Goal: Transaction & Acquisition: Purchase product/service

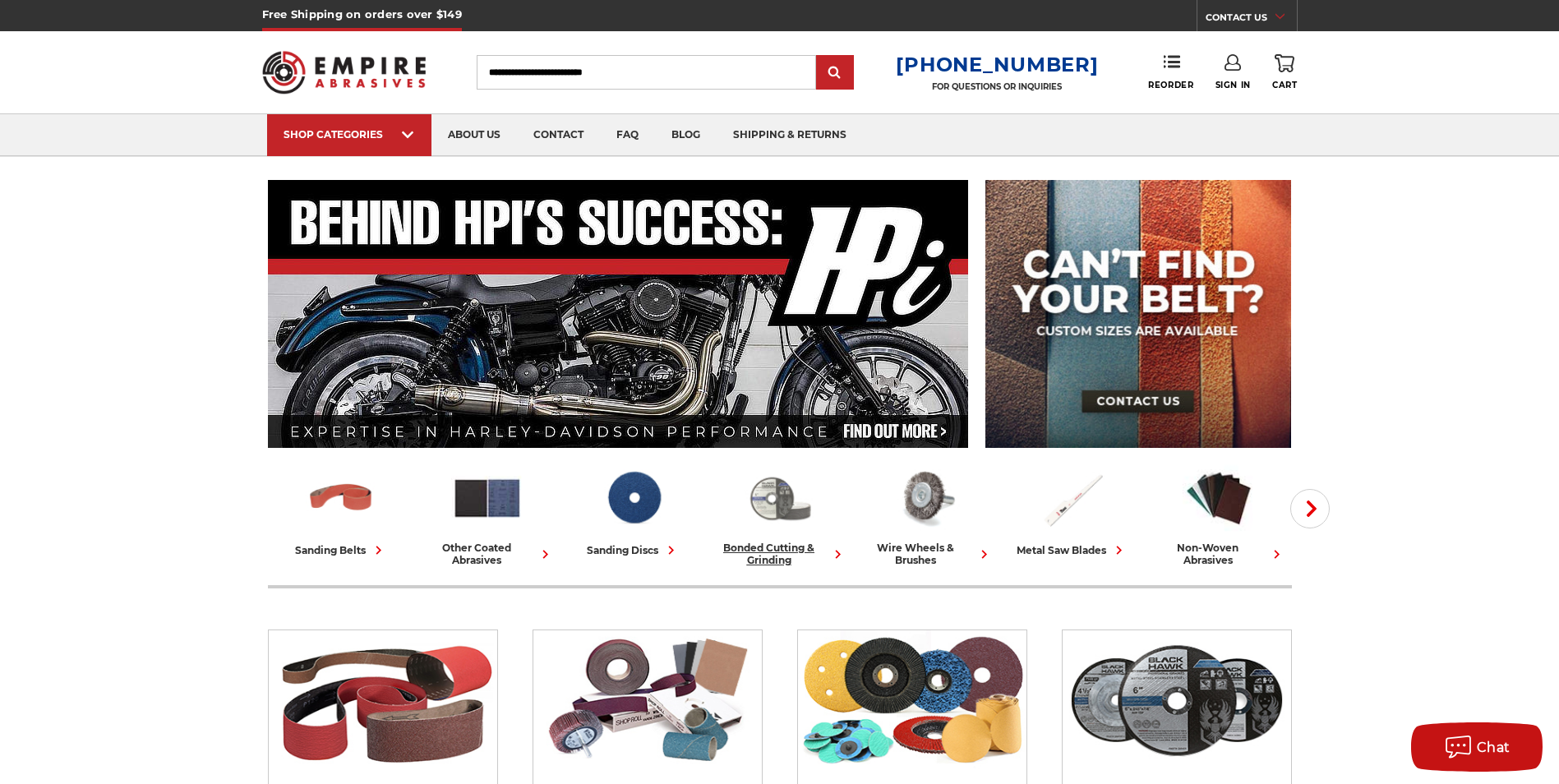
click at [774, 515] on img at bounding box center [780, 498] width 72 height 71
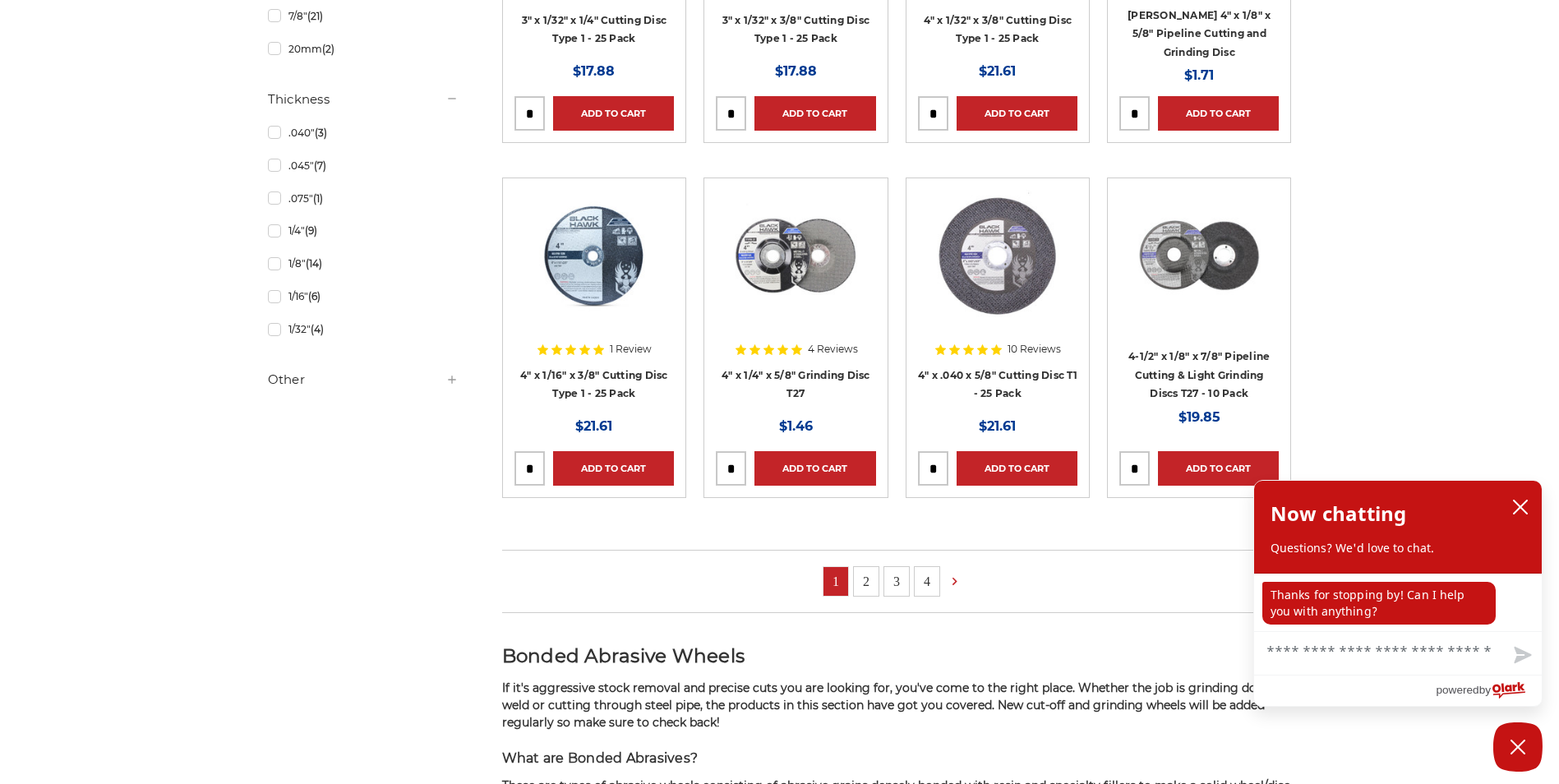
scroll to position [1085, 0]
click at [1522, 508] on icon "close chatbox" at bounding box center [1521, 507] width 17 height 17
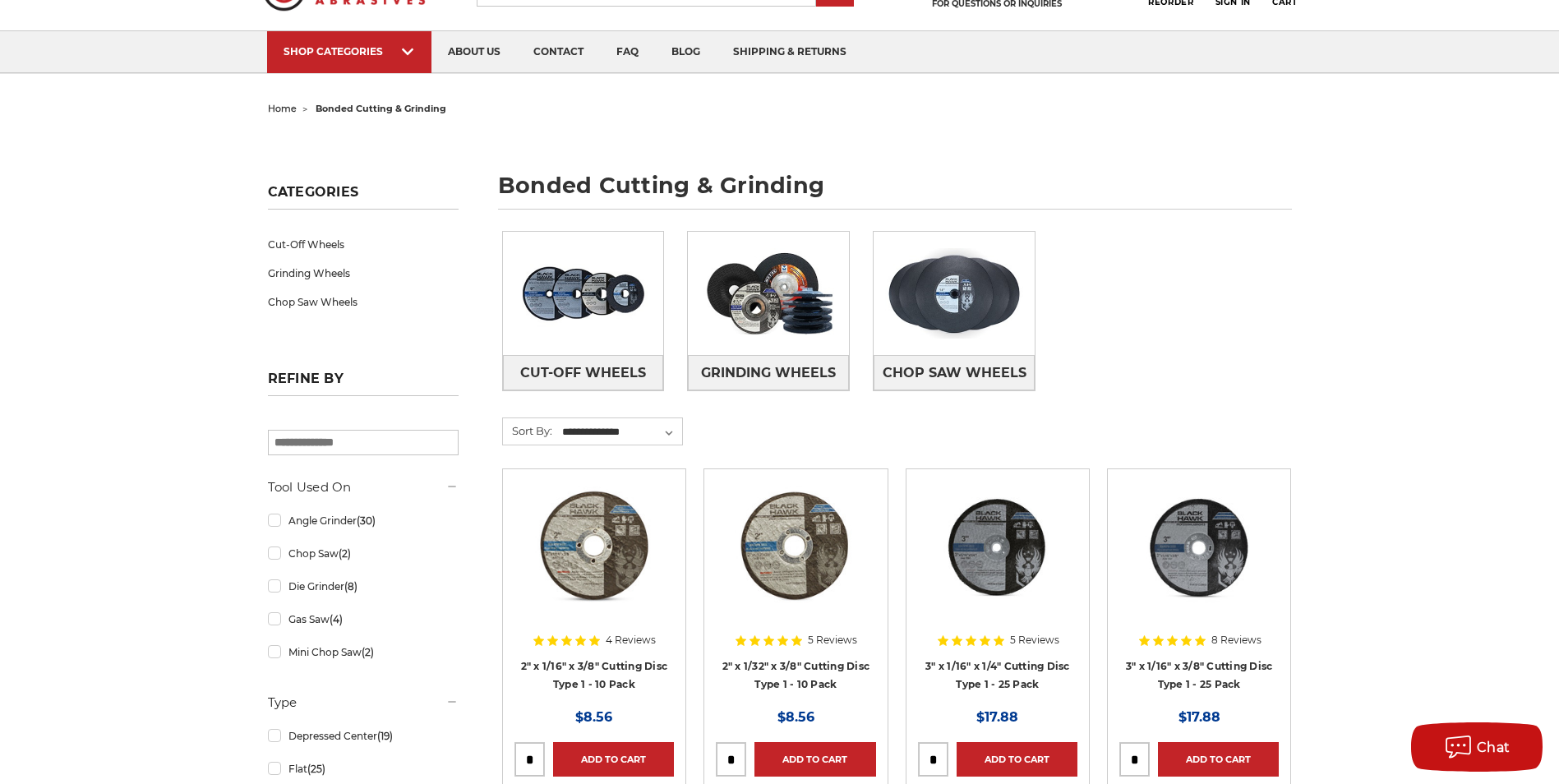
scroll to position [0, 0]
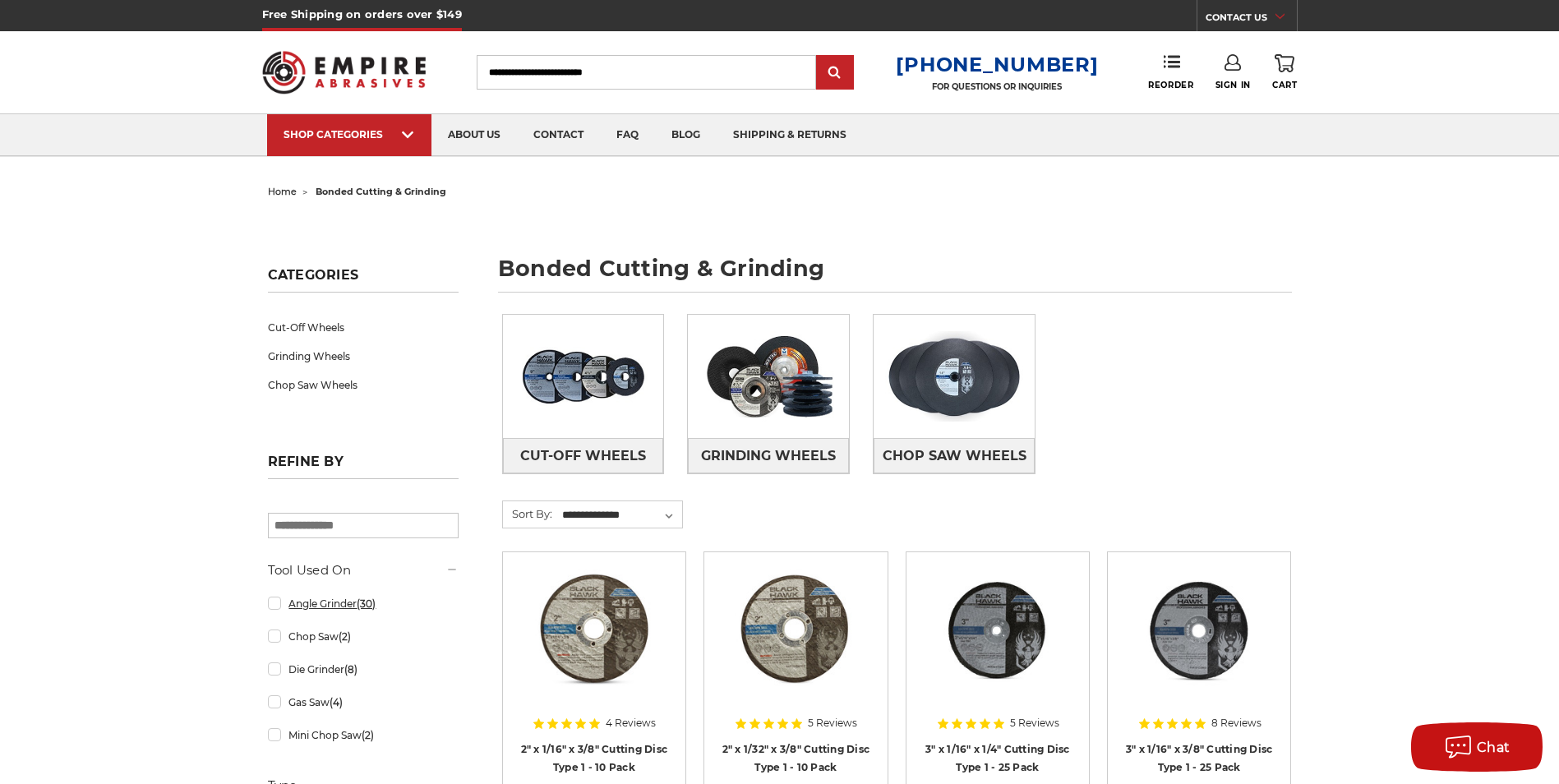
click at [275, 611] on link "Angle Grinder (30)" at bounding box center [363, 604] width 190 height 29
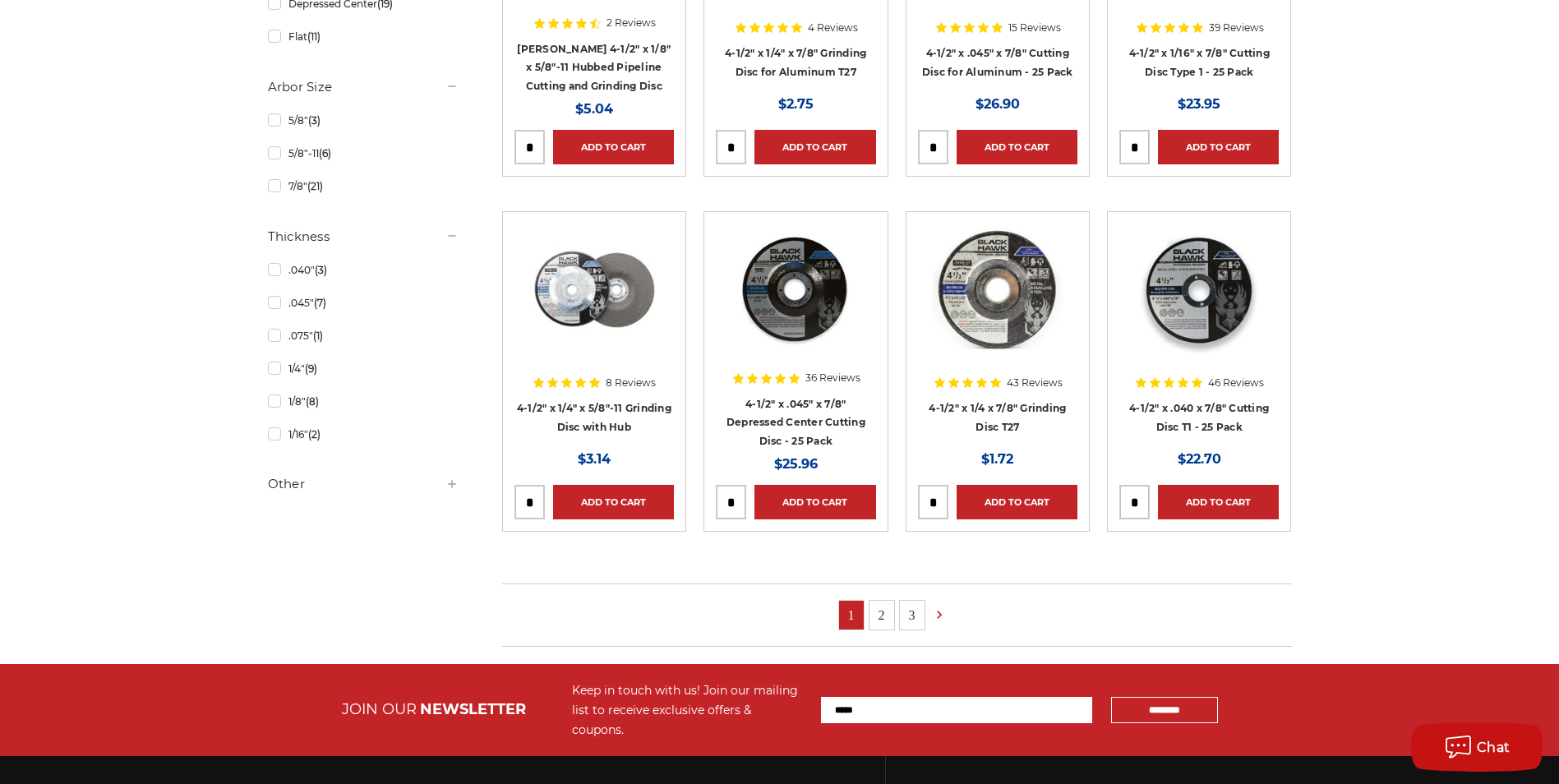
scroll to position [953, 0]
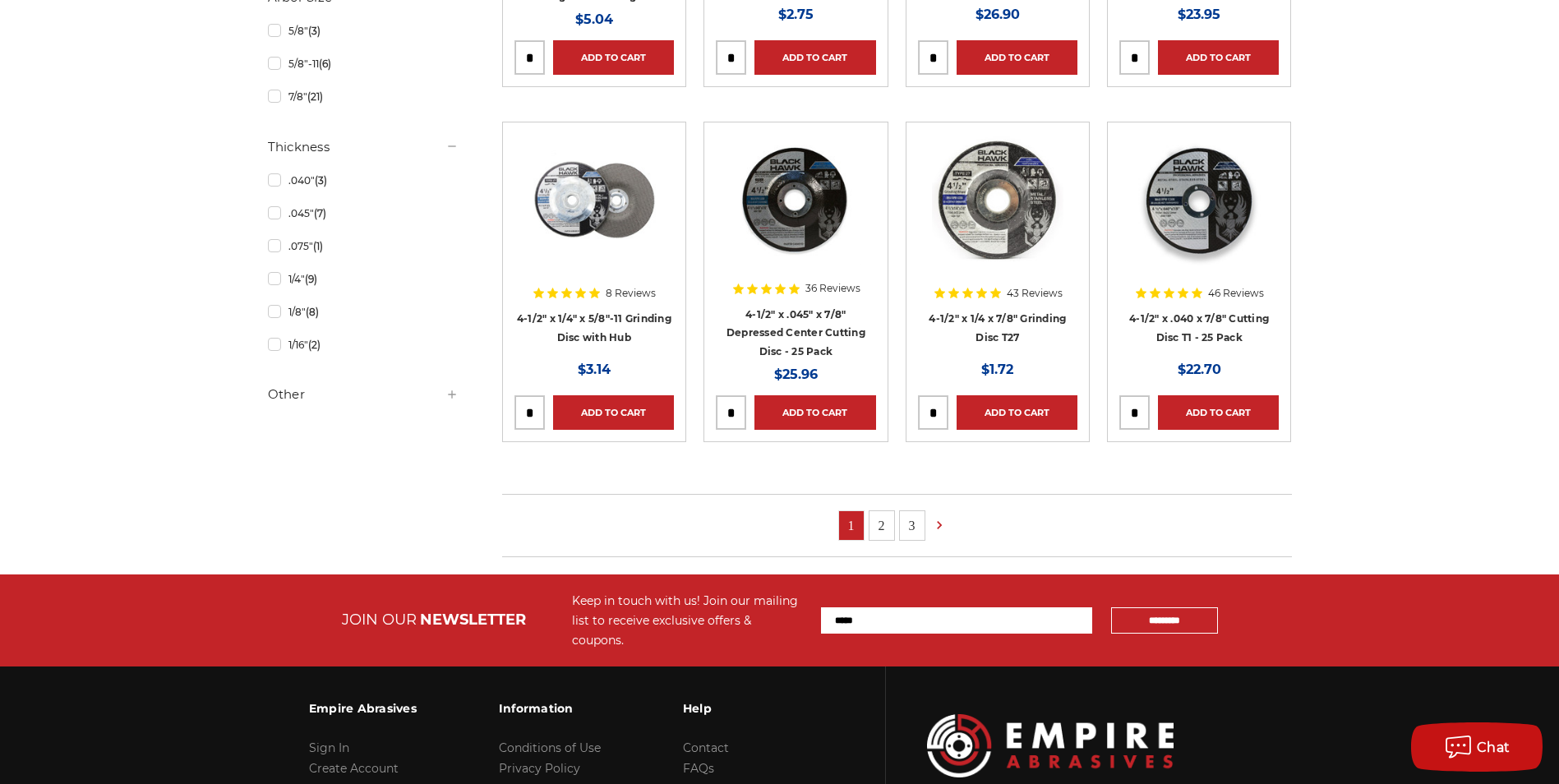
click at [886, 527] on link "2" at bounding box center [881, 525] width 24 height 29
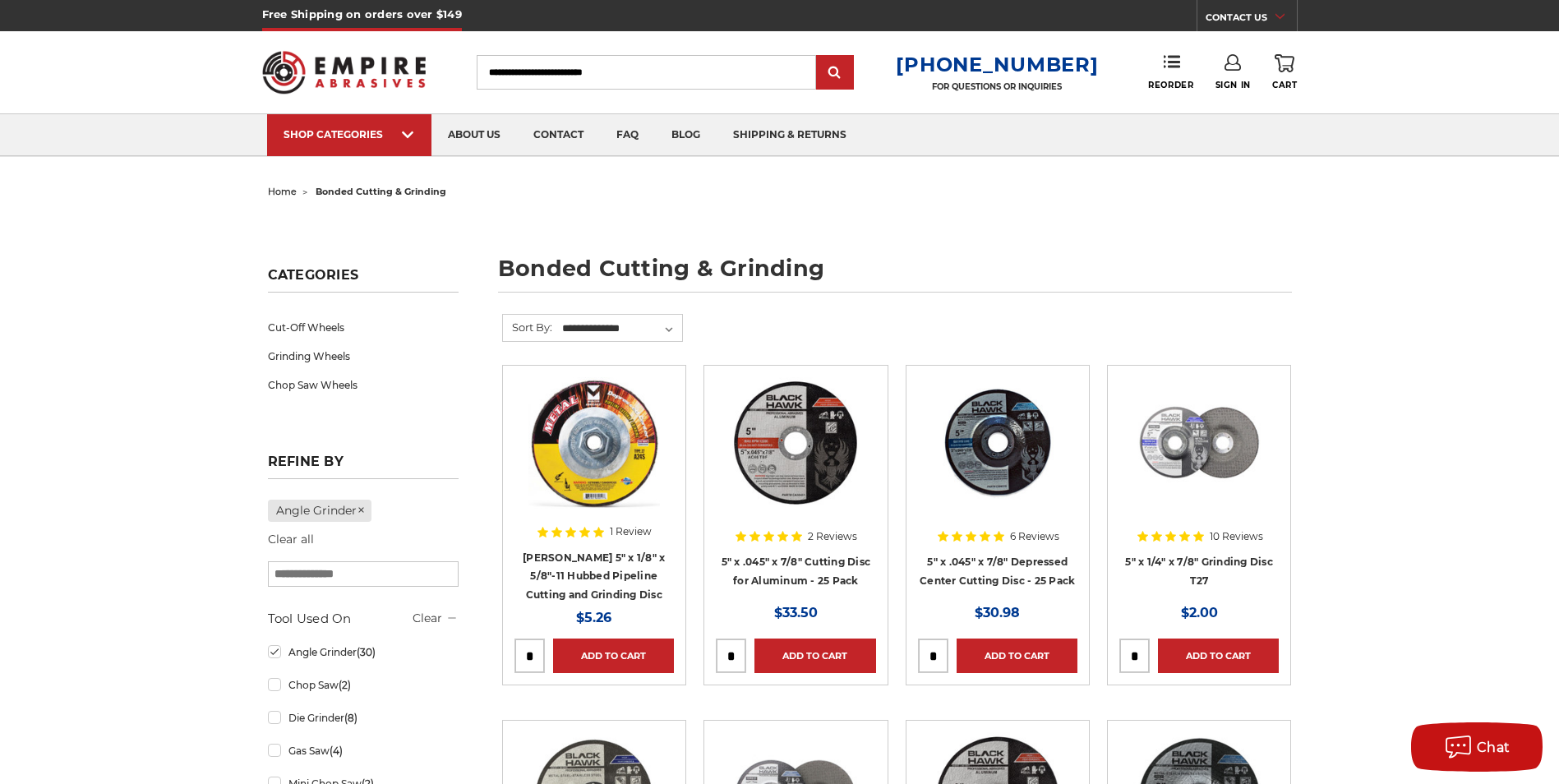
click at [697, 64] on input "Search" at bounding box center [646, 72] width 339 height 35
click at [661, 77] on input "Search" at bounding box center [646, 72] width 339 height 35
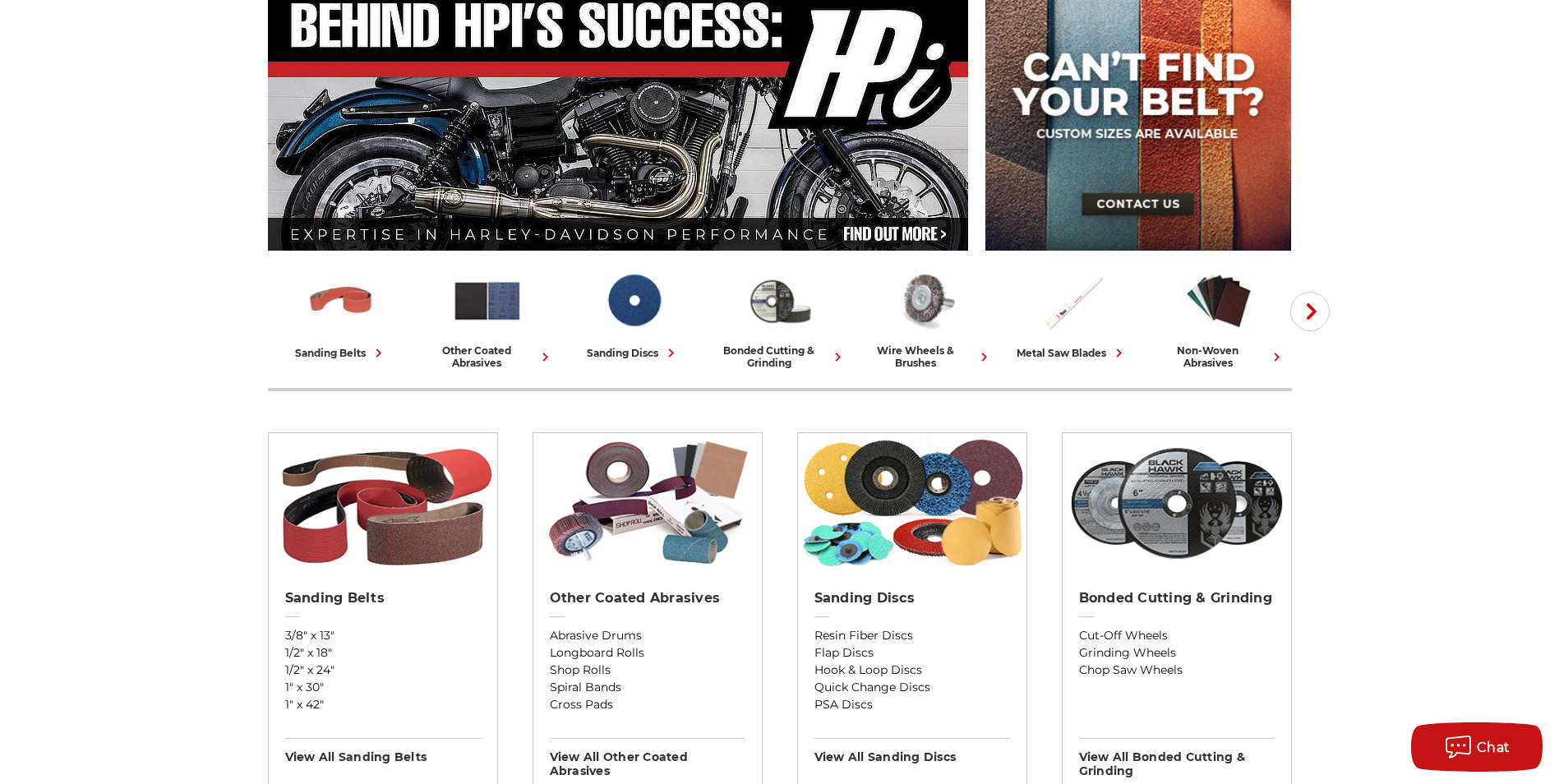
scroll to position [230, 0]
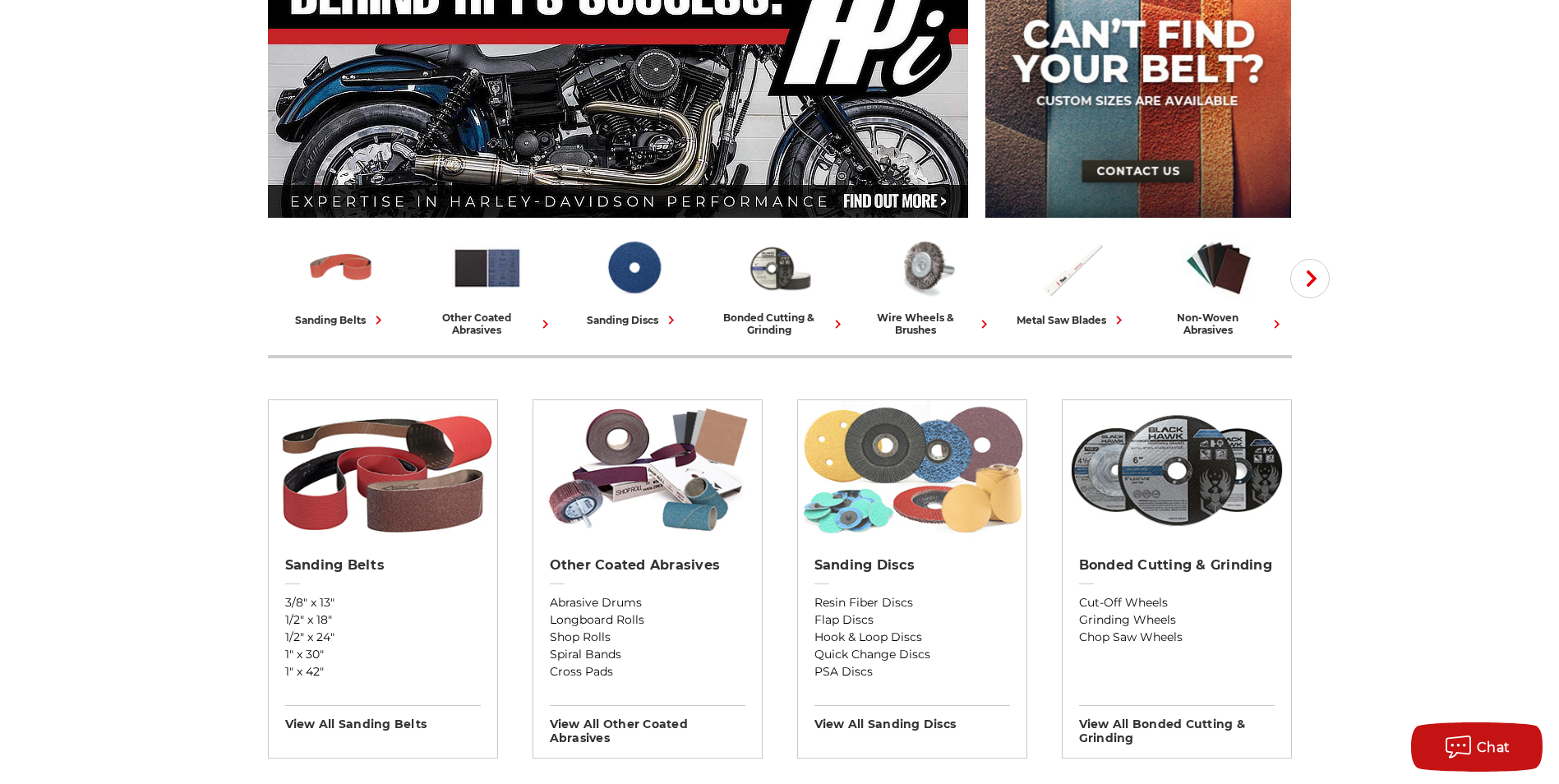
click at [884, 468] on img at bounding box center [912, 470] width 228 height 140
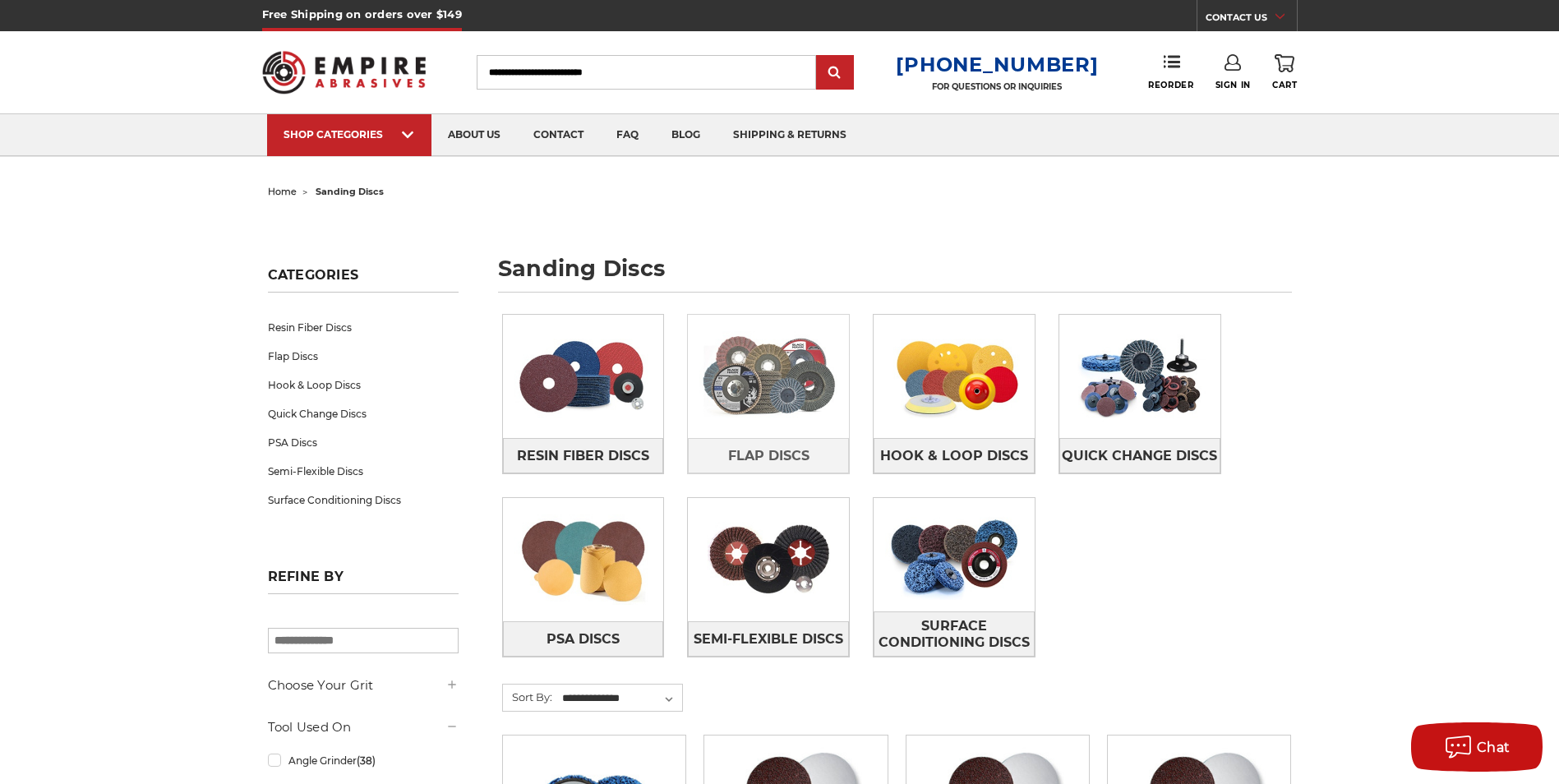
click at [798, 409] on img at bounding box center [768, 376] width 161 height 114
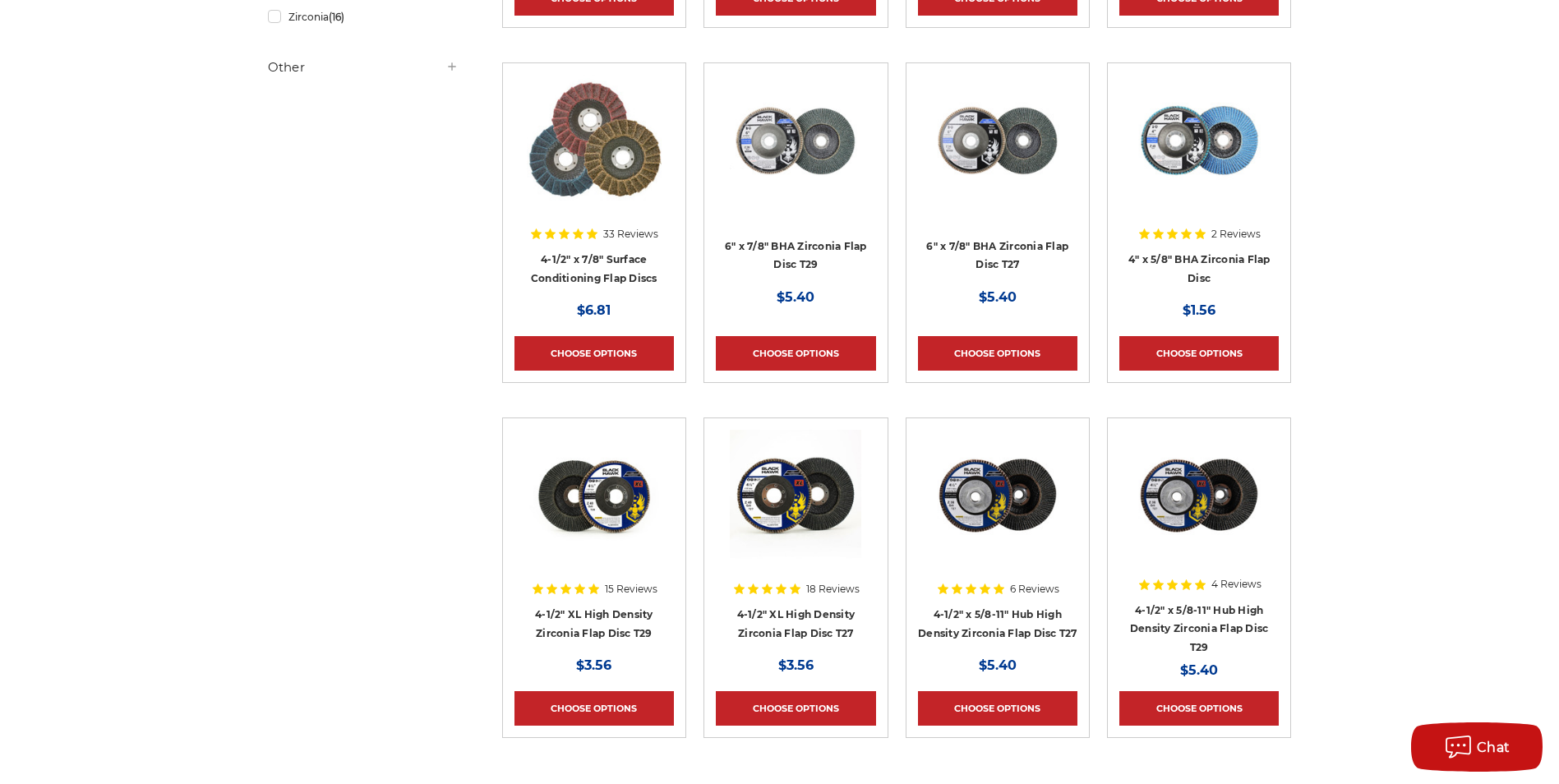
scroll to position [691, 0]
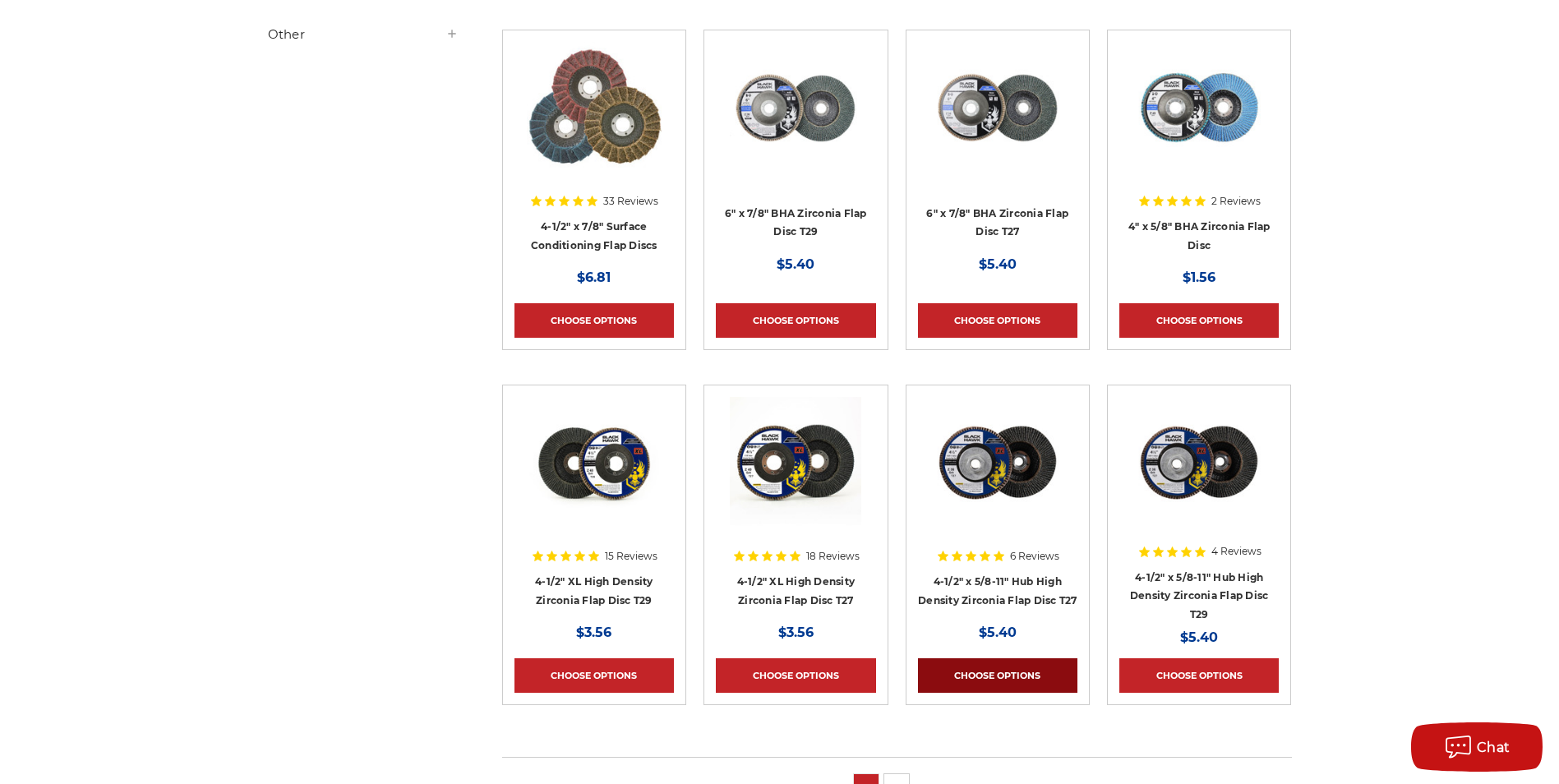
click at [1010, 669] on link "Choose Options" at bounding box center [997, 675] width 159 height 35
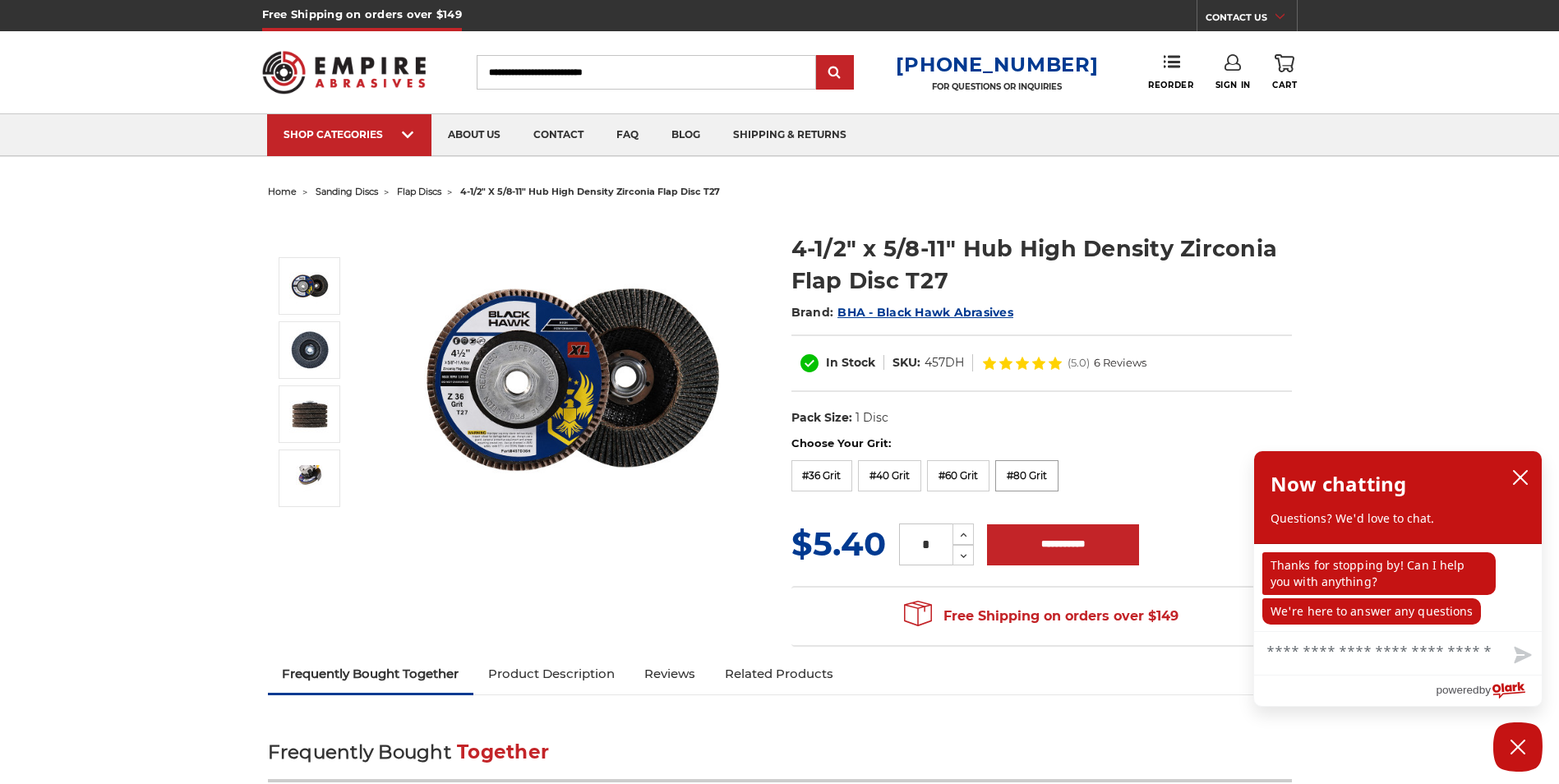
click at [1018, 481] on label "#80 Grit" at bounding box center [1027, 475] width 63 height 31
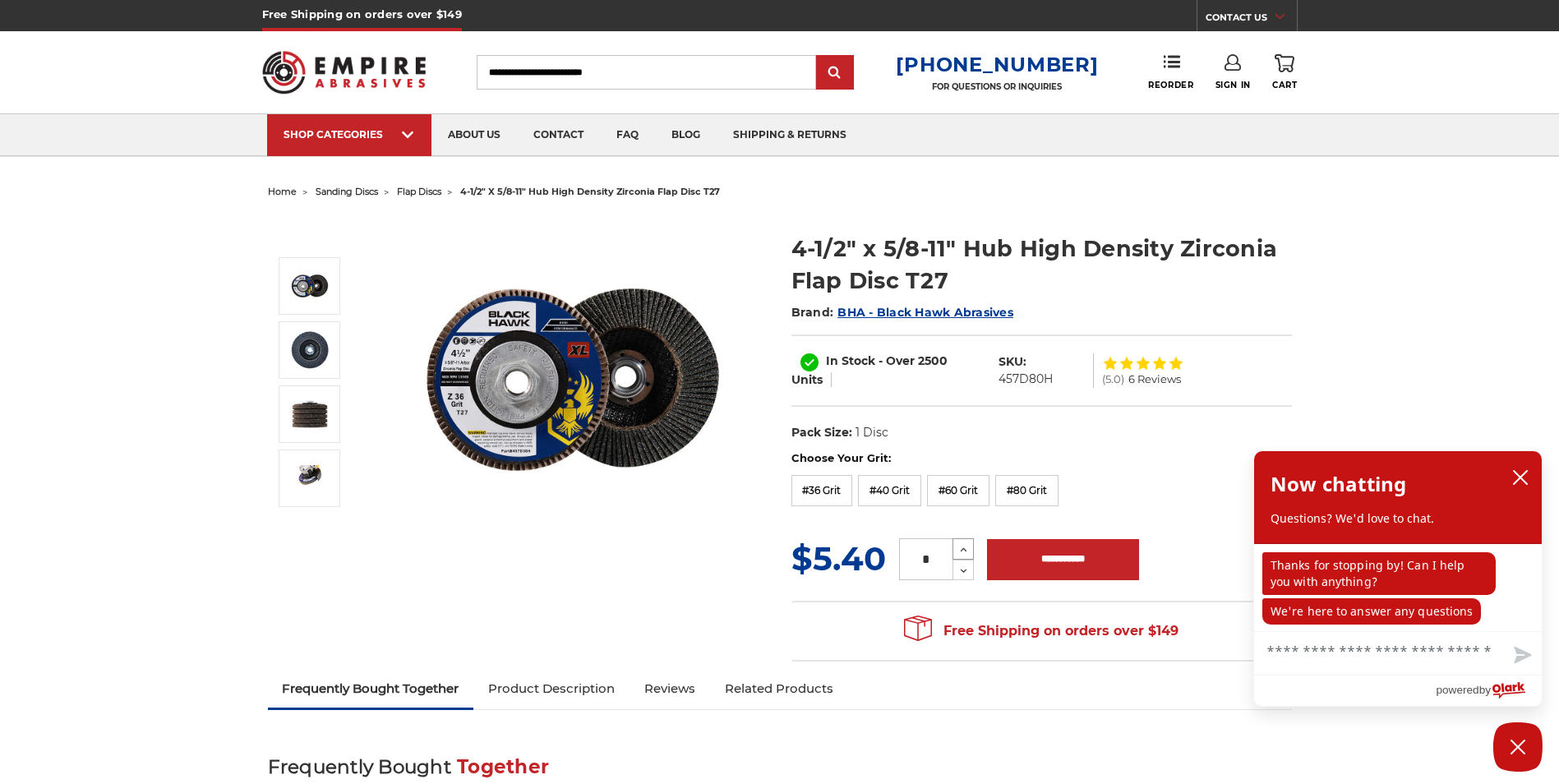
click at [964, 550] on icon at bounding box center [964, 550] width 13 height 15
type input "*"
click at [1050, 568] on input "**********" at bounding box center [1063, 559] width 152 height 41
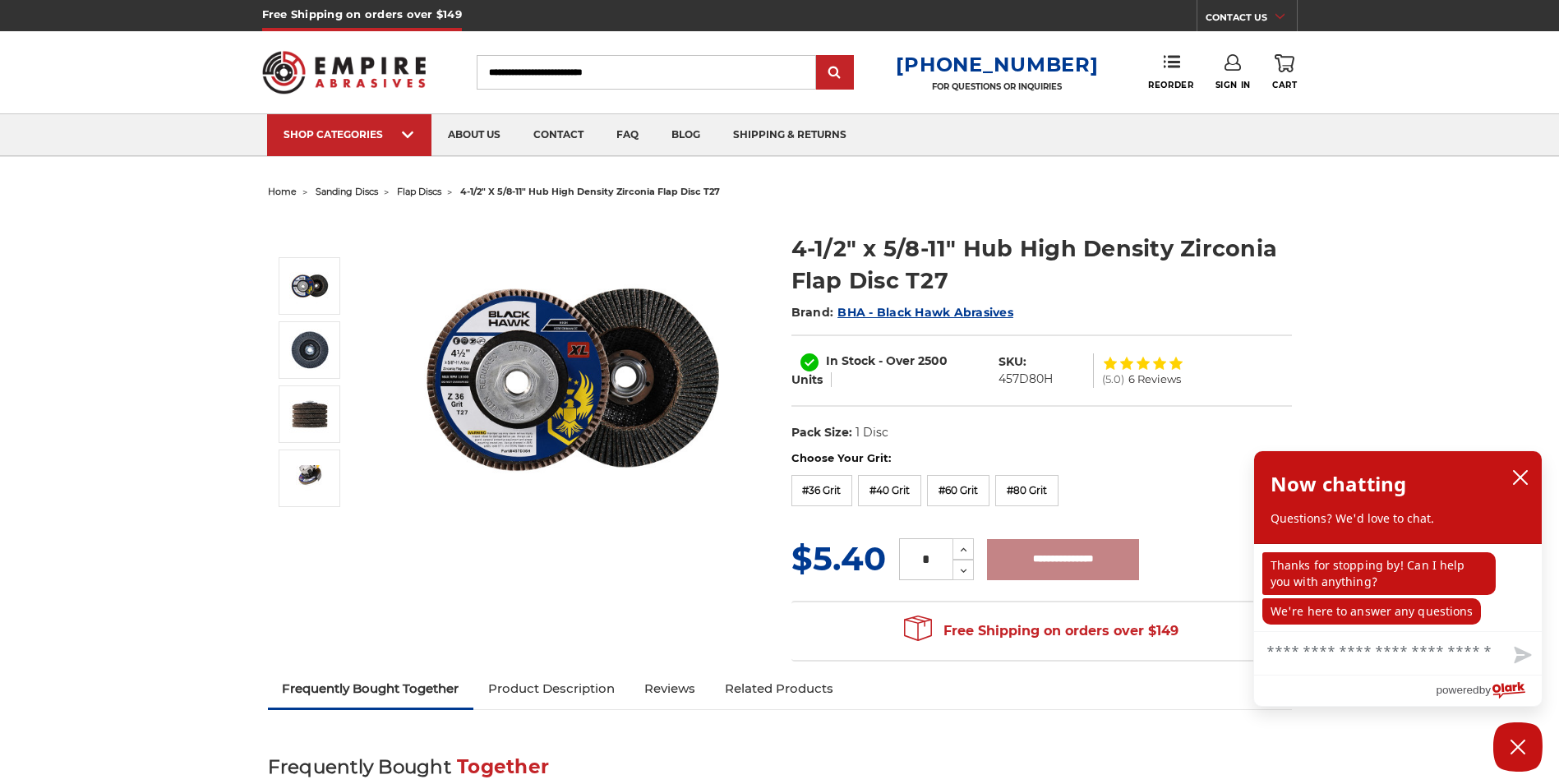
type input "**********"
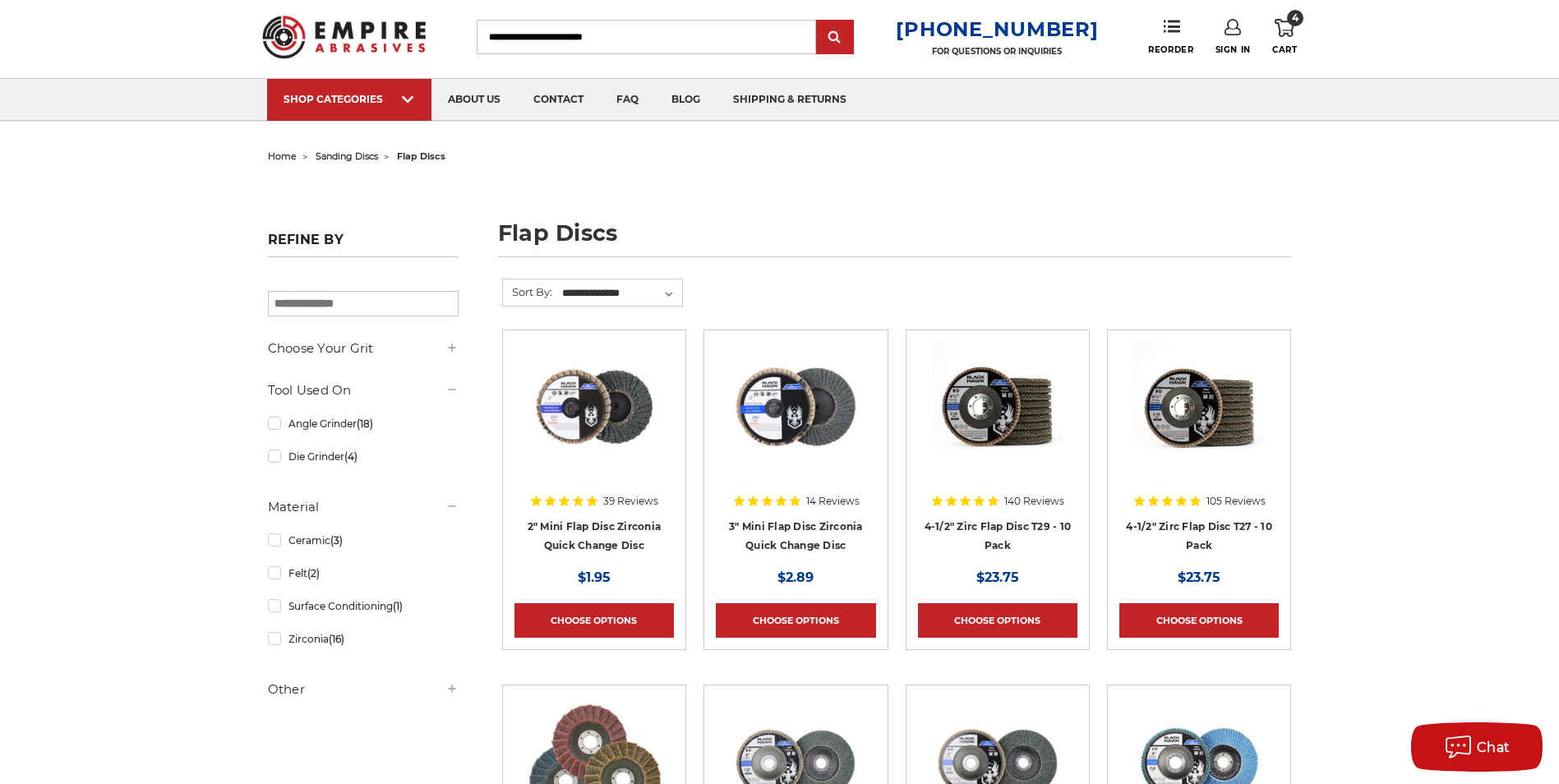
scroll to position [33, 0]
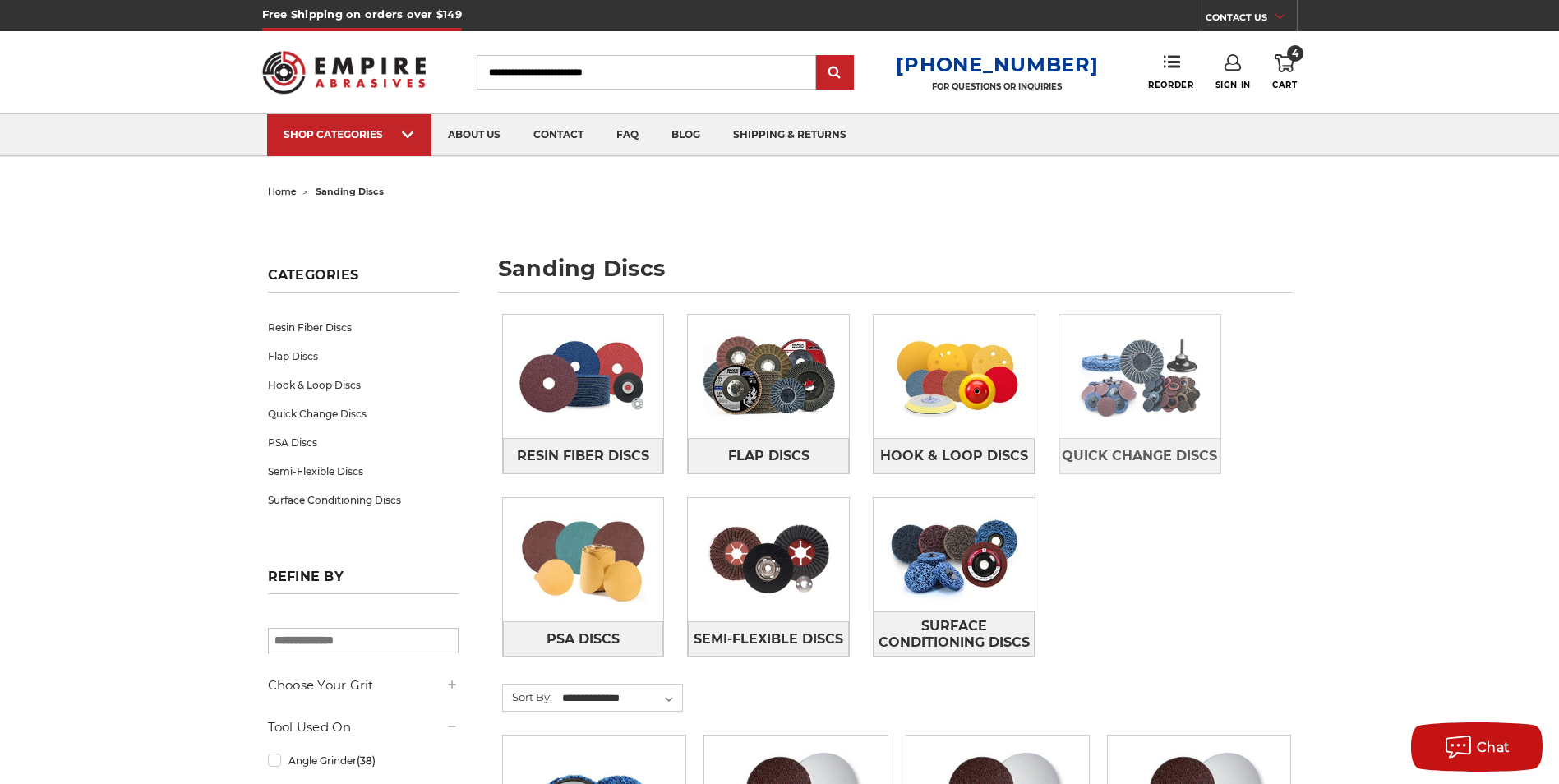
click at [1145, 357] on img at bounding box center [1140, 376] width 161 height 114
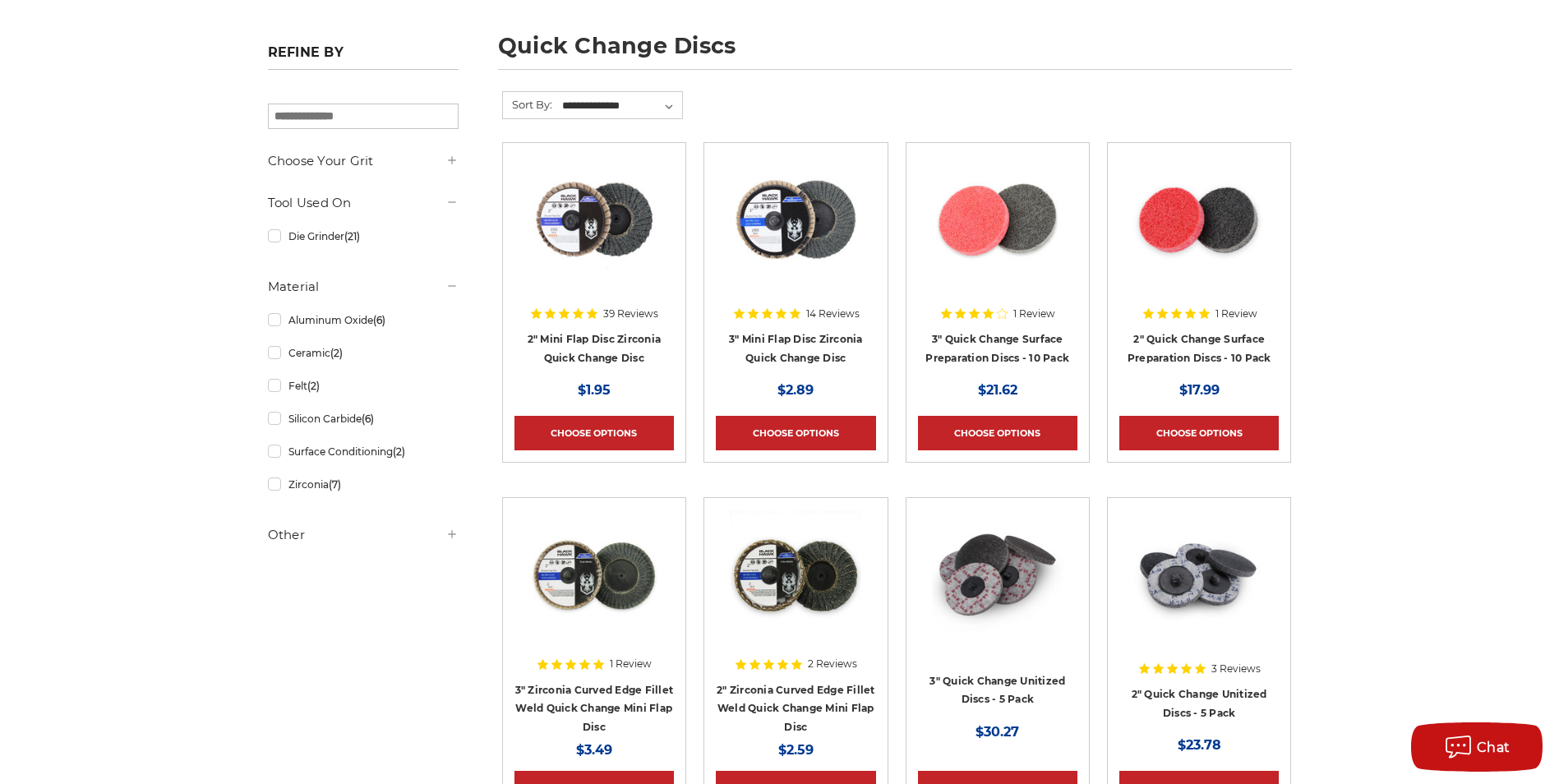
scroll to position [230, 0]
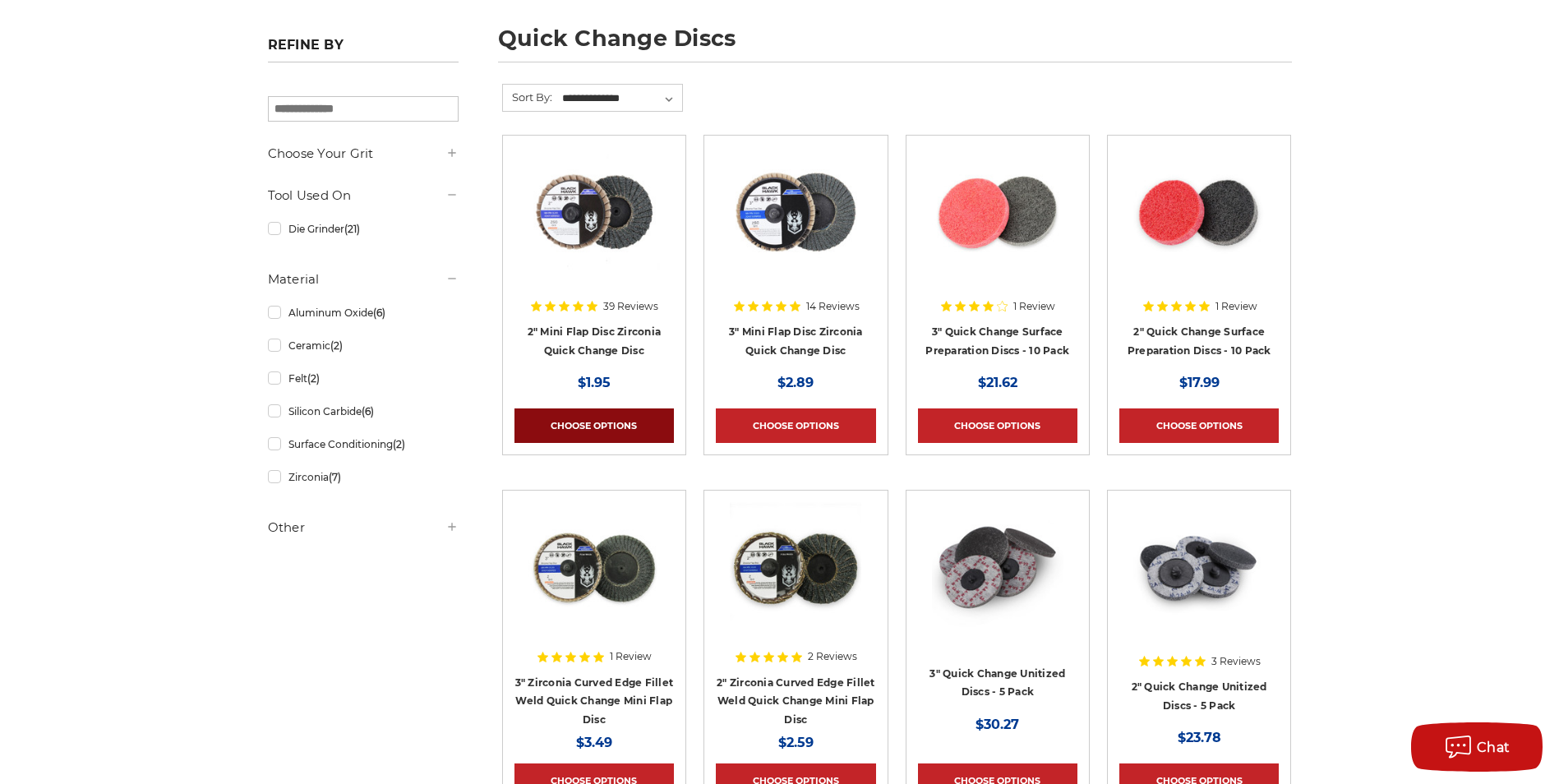
click at [628, 420] on link "Choose Options" at bounding box center [594, 425] width 159 height 35
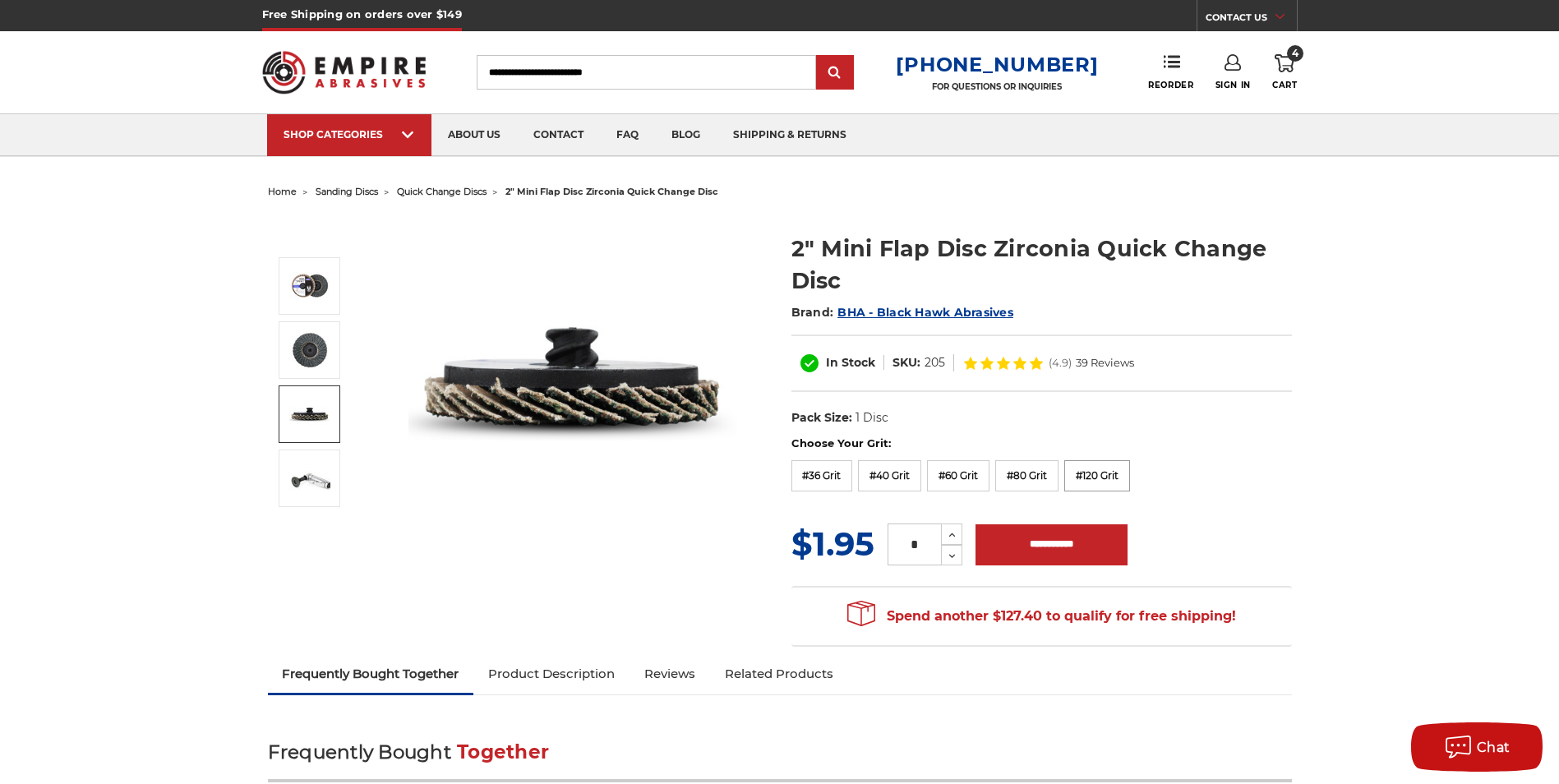
click at [1108, 477] on label "#120 Grit" at bounding box center [1097, 475] width 66 height 31
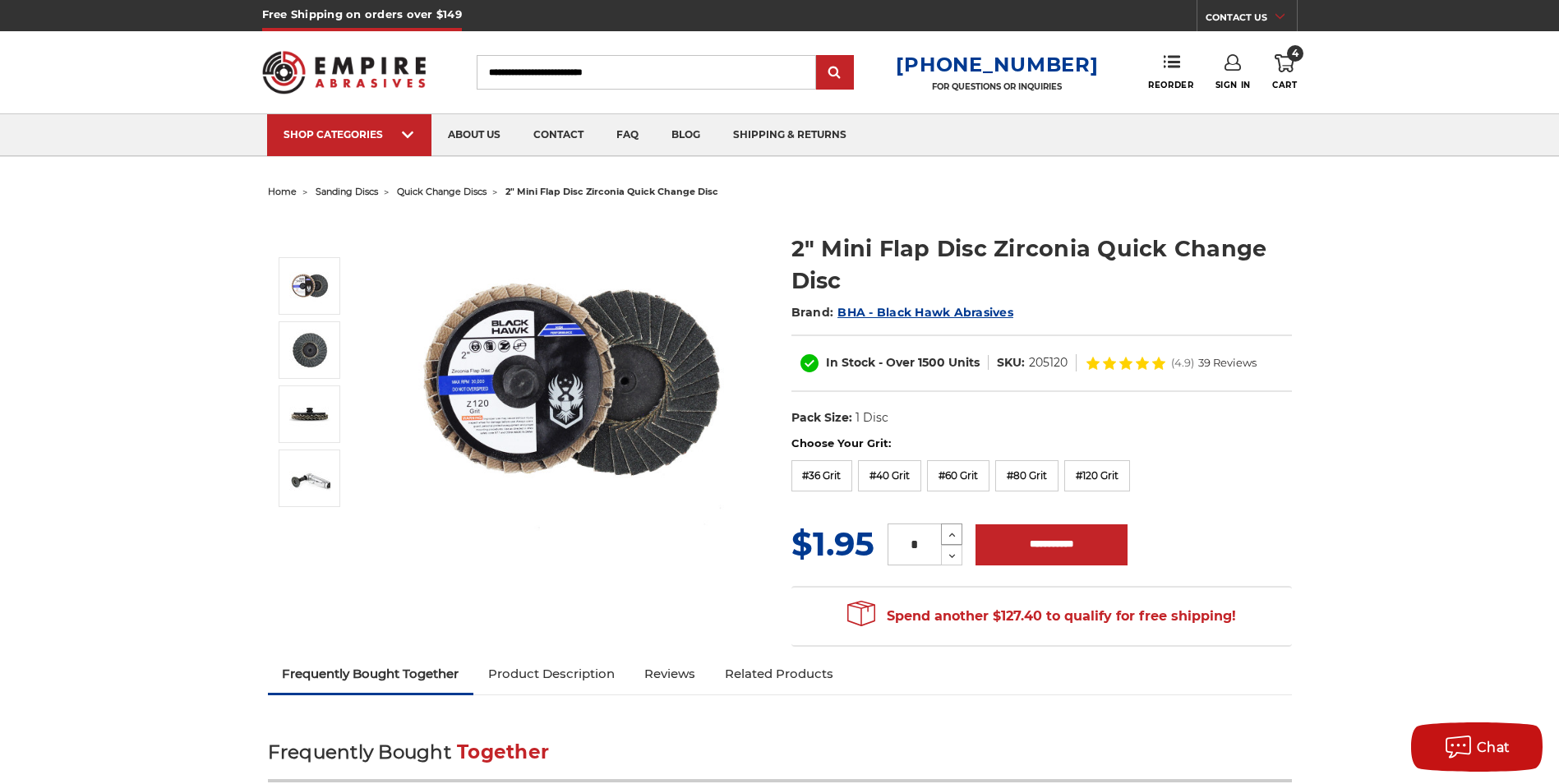
click at [951, 536] on icon at bounding box center [952, 535] width 13 height 15
type input "*"
click at [1081, 538] on input "**********" at bounding box center [1051, 545] width 152 height 41
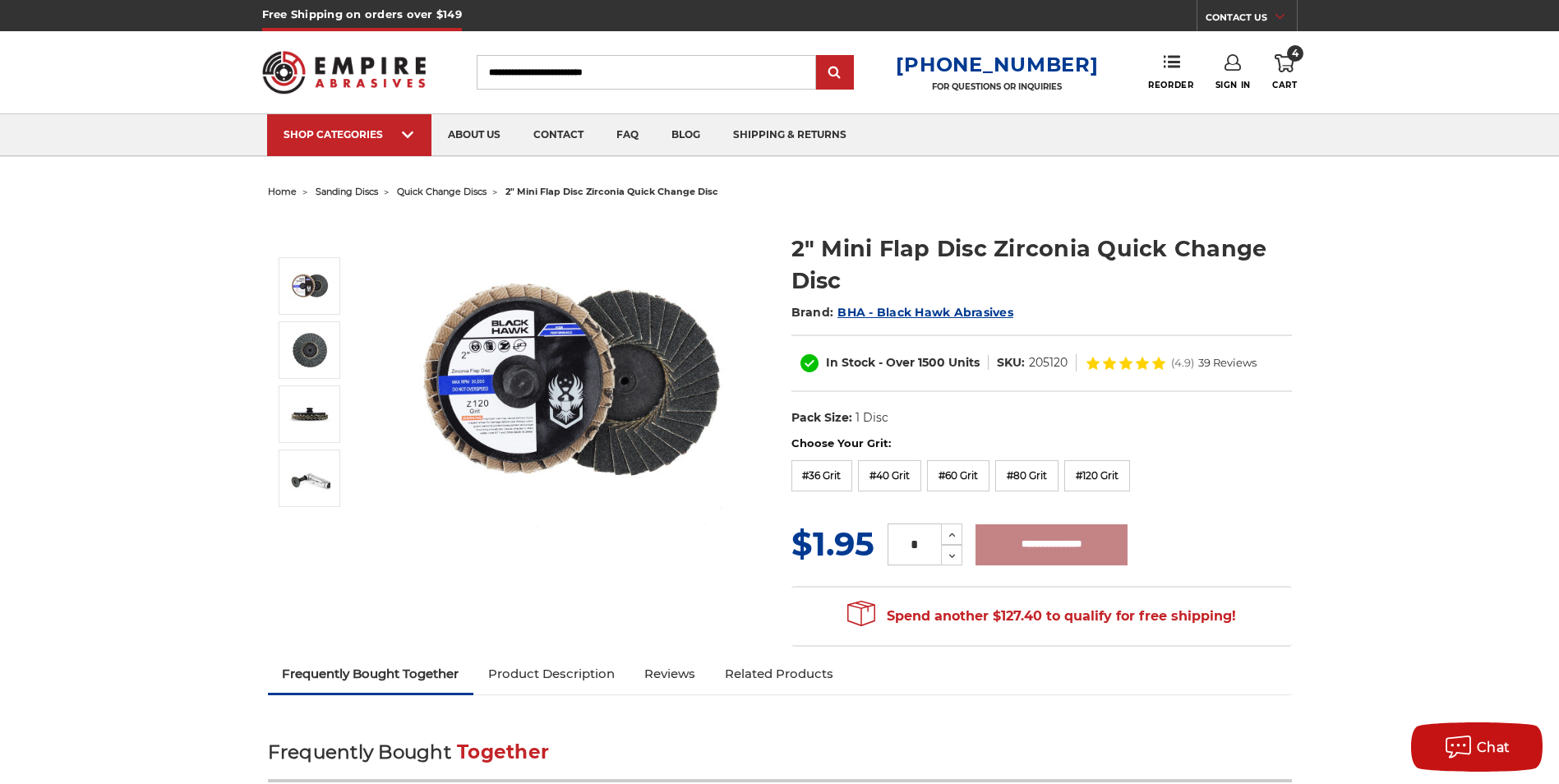
type input "**********"
click at [1236, 67] on icon at bounding box center [1233, 62] width 17 height 17
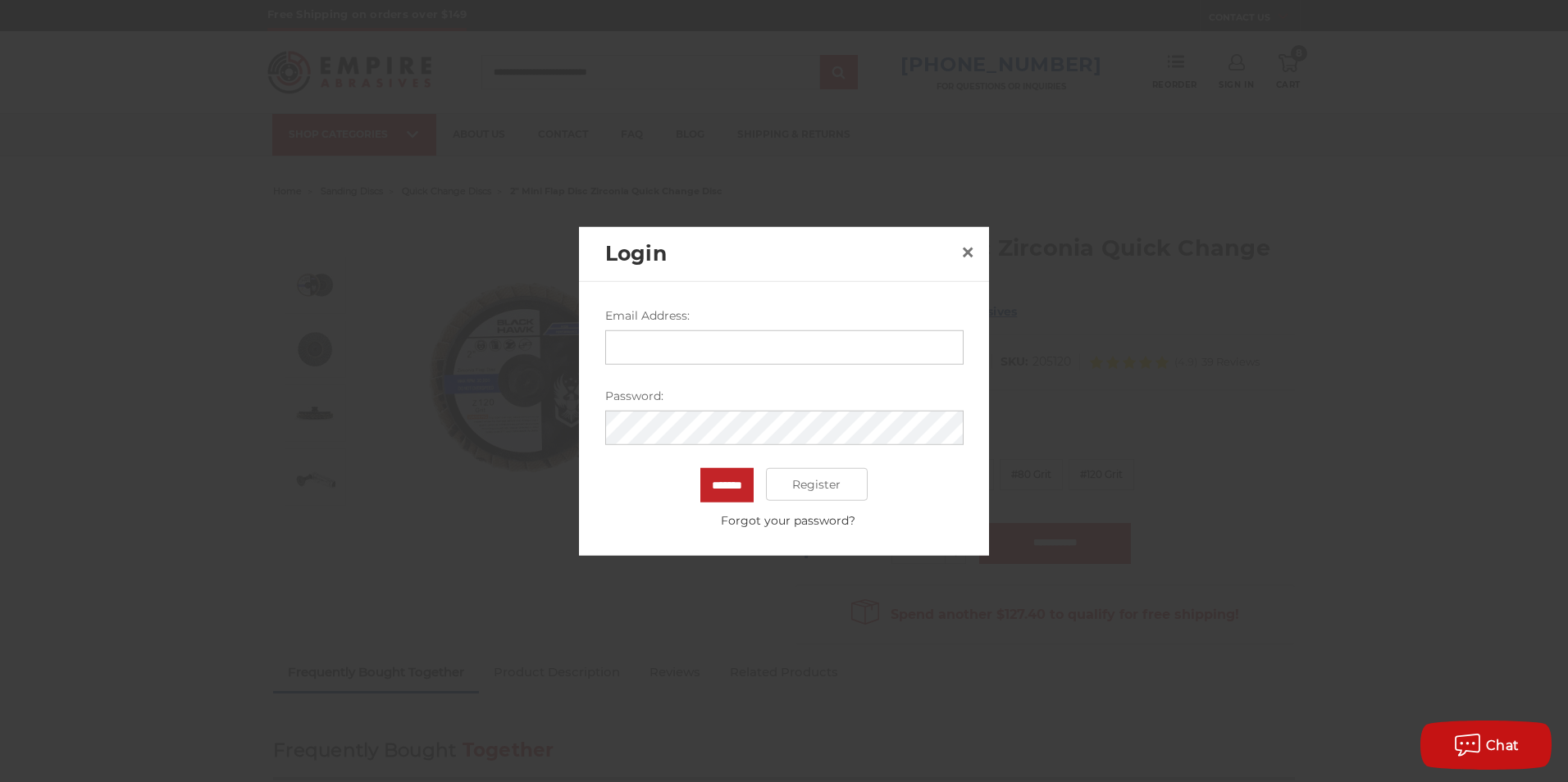
click at [841, 334] on input "Email Address:" at bounding box center [784, 347] width 358 height 34
type input "**********"
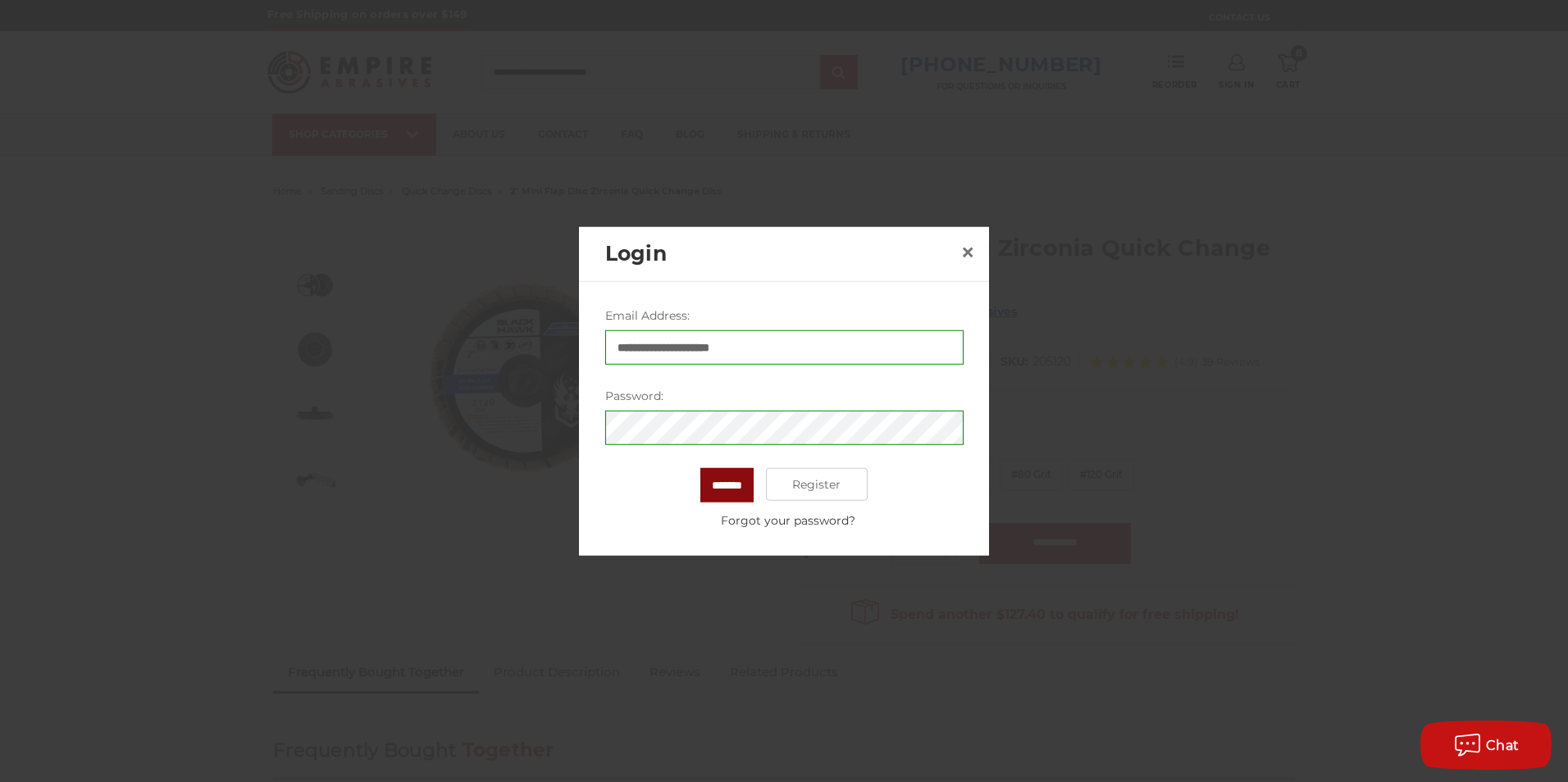
click at [726, 477] on input "*******" at bounding box center [726, 485] width 53 height 34
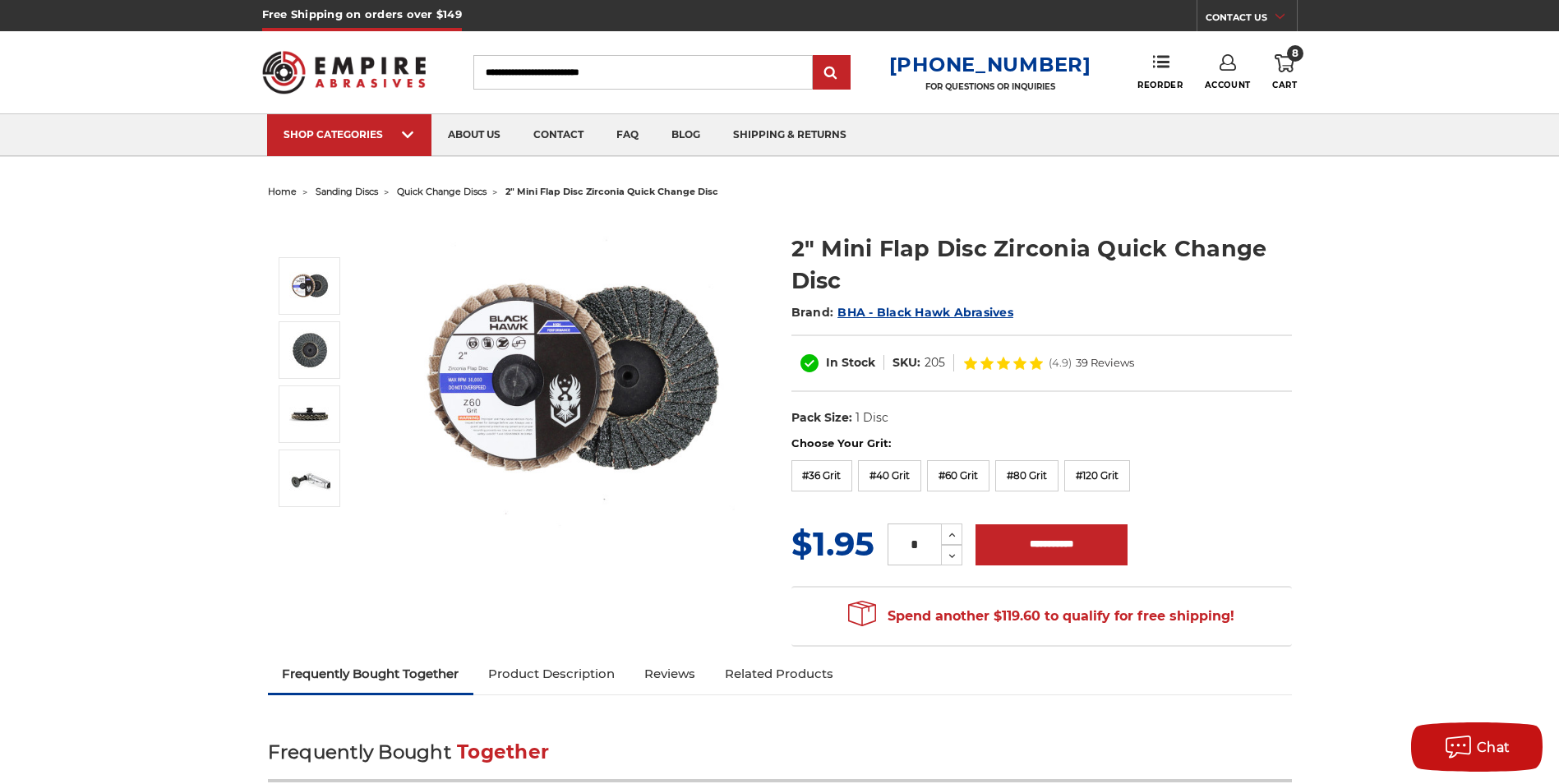
click at [1288, 61] on icon at bounding box center [1284, 62] width 19 height 18
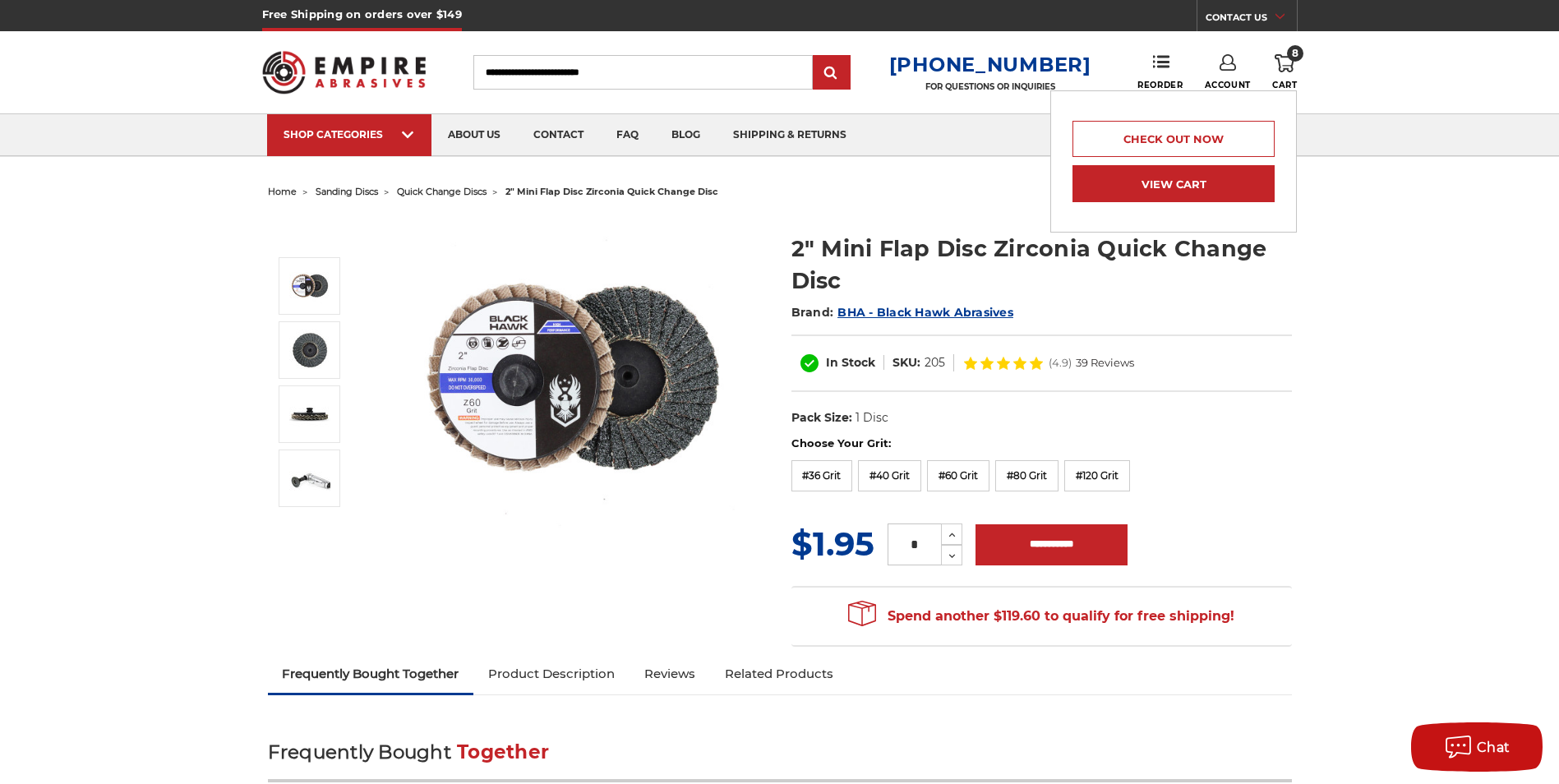
click at [1189, 190] on link "View Cart" at bounding box center [1173, 184] width 202 height 37
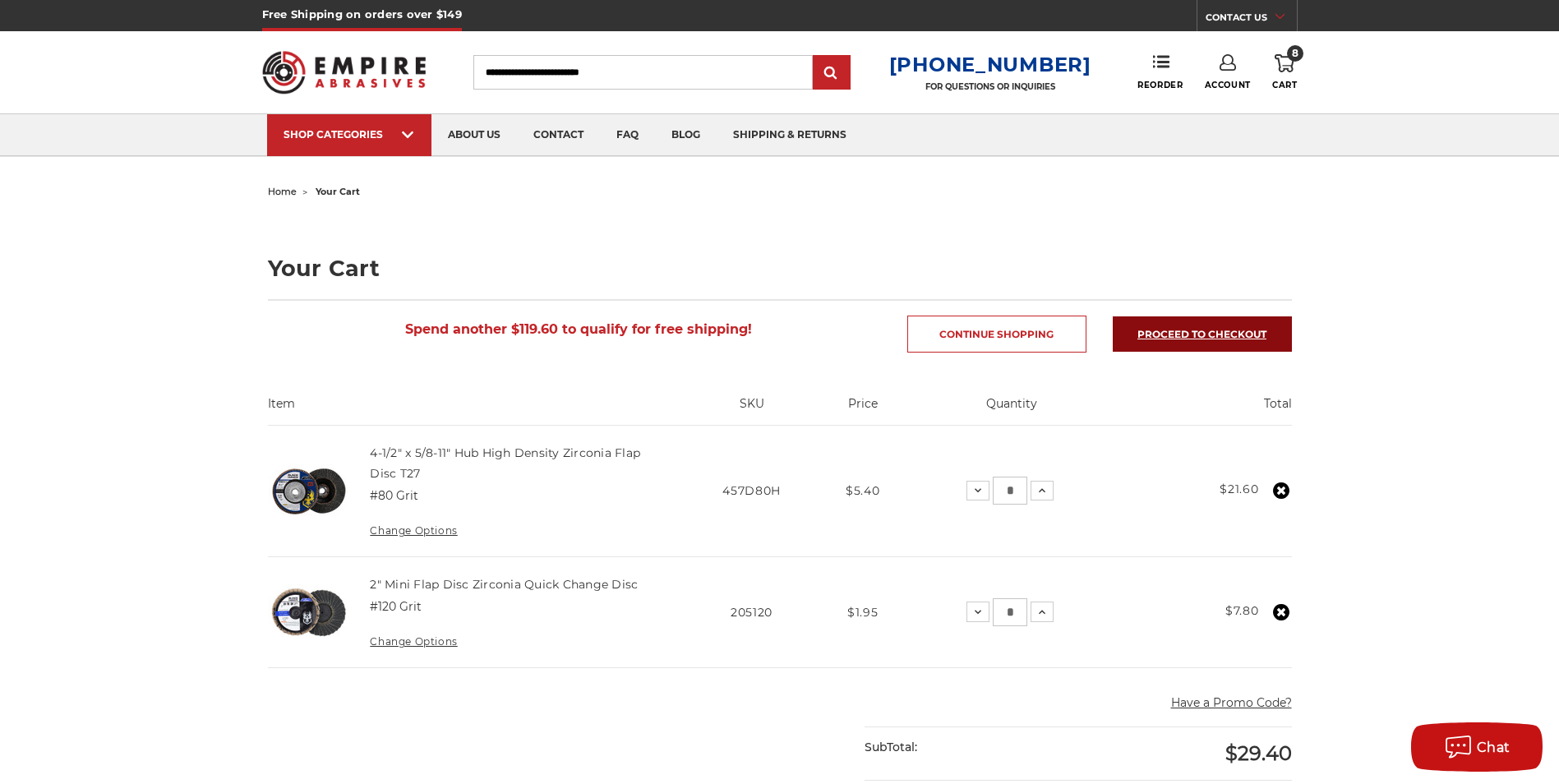
click at [1222, 341] on link "Proceed to checkout" at bounding box center [1202, 334] width 179 height 35
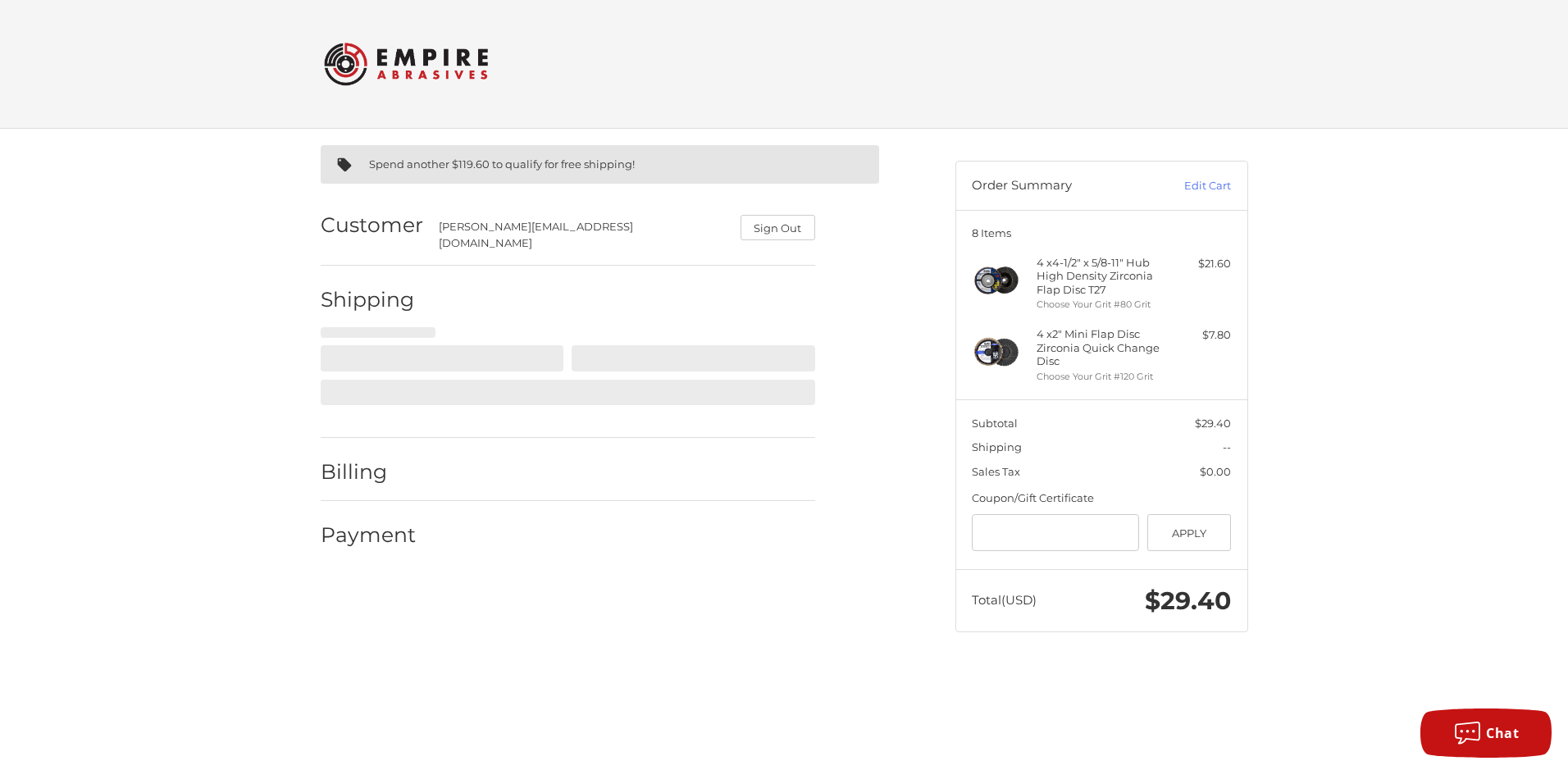
select select "**"
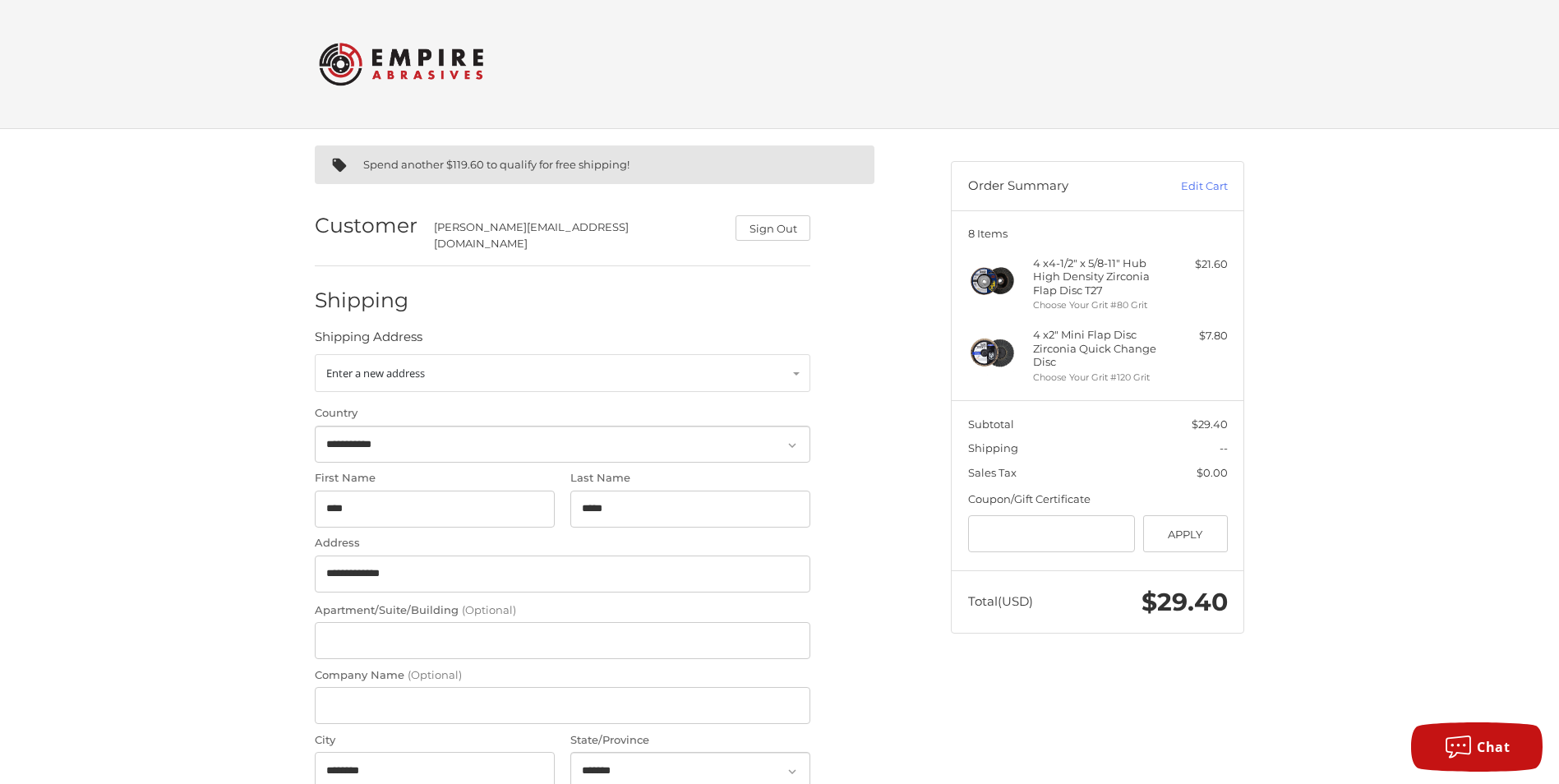
click at [1255, 648] on aside "Order Summary Edit Cart 8 Items 4 x 4-1/2" x 5/8-11" Hub High Density Zirconia …" at bounding box center [1097, 389] width 318 height 520
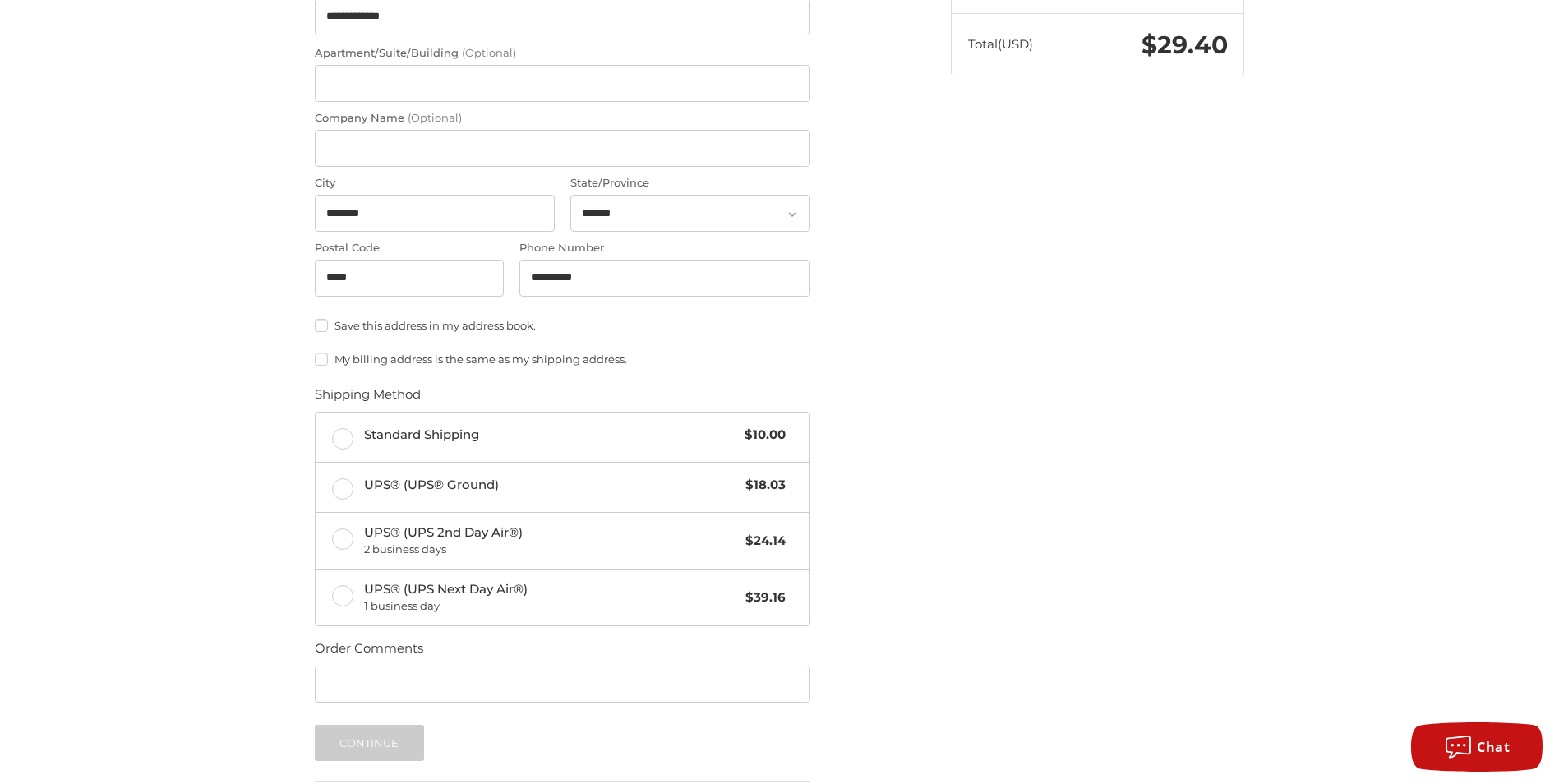
scroll to position [559, 0]
click at [348, 427] on label "Standard Shipping $10.00" at bounding box center [563, 435] width 494 height 50
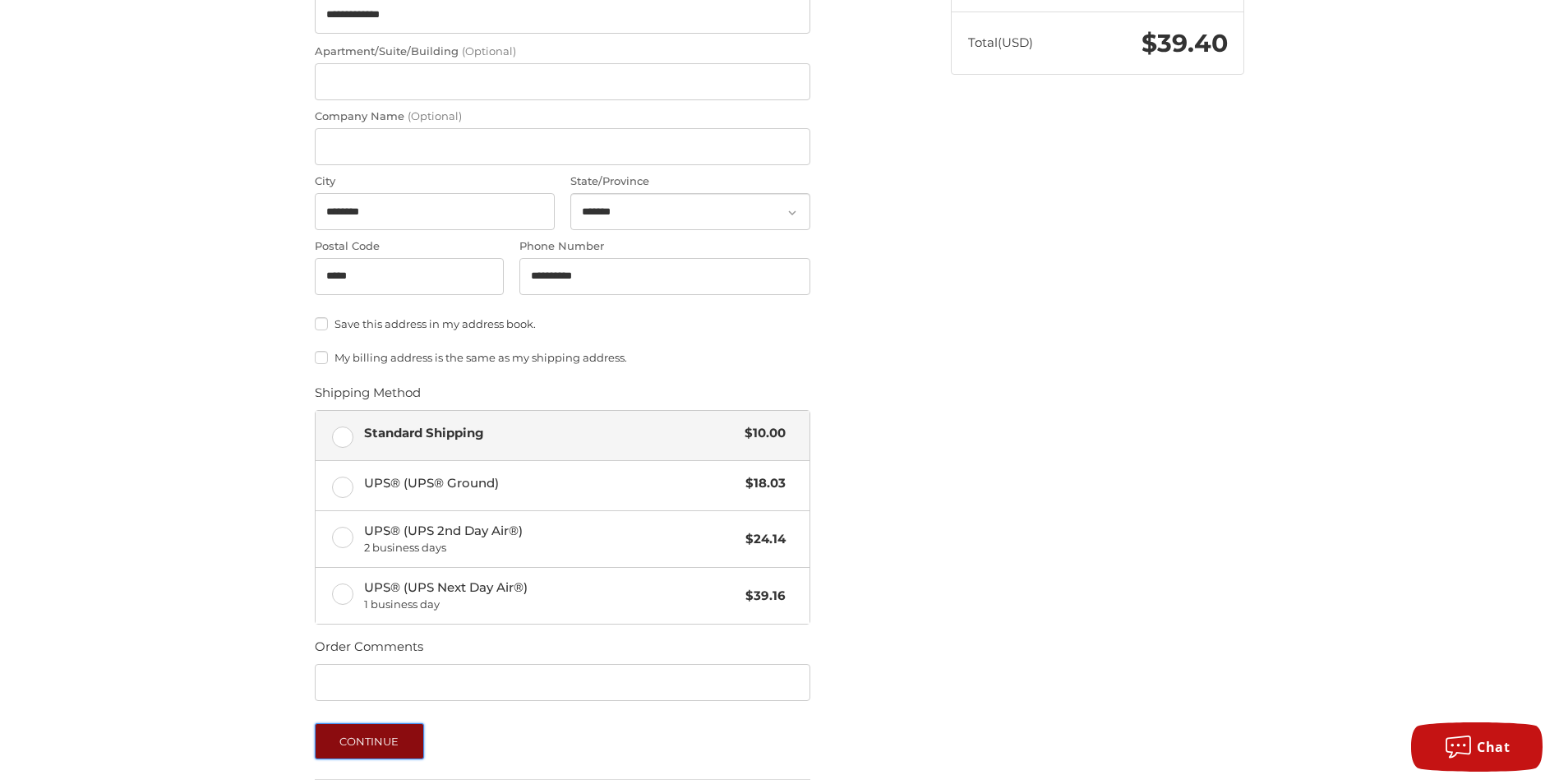
click at [416, 732] on button "Continue" at bounding box center [370, 741] width 109 height 36
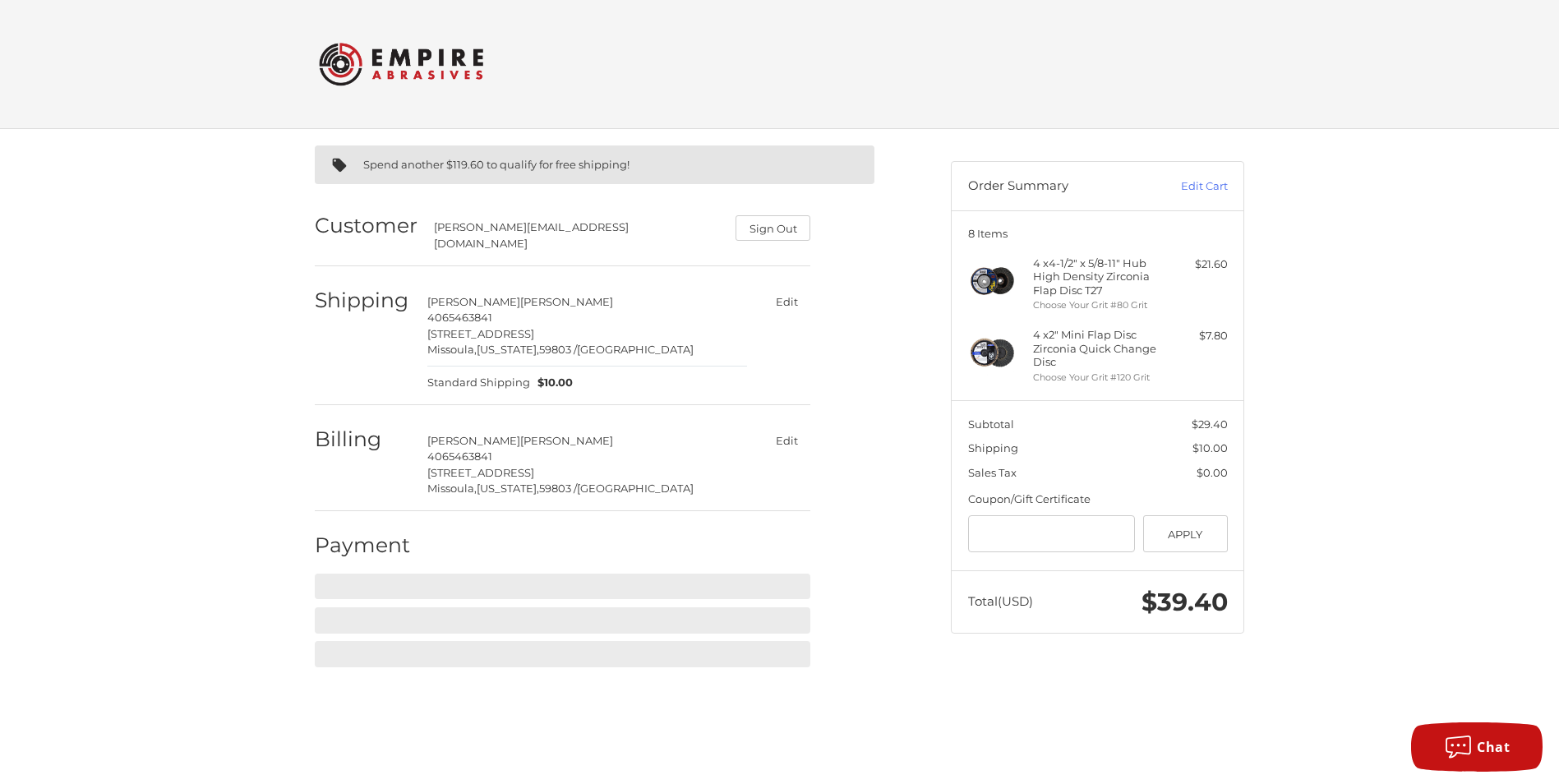
scroll to position [0, 0]
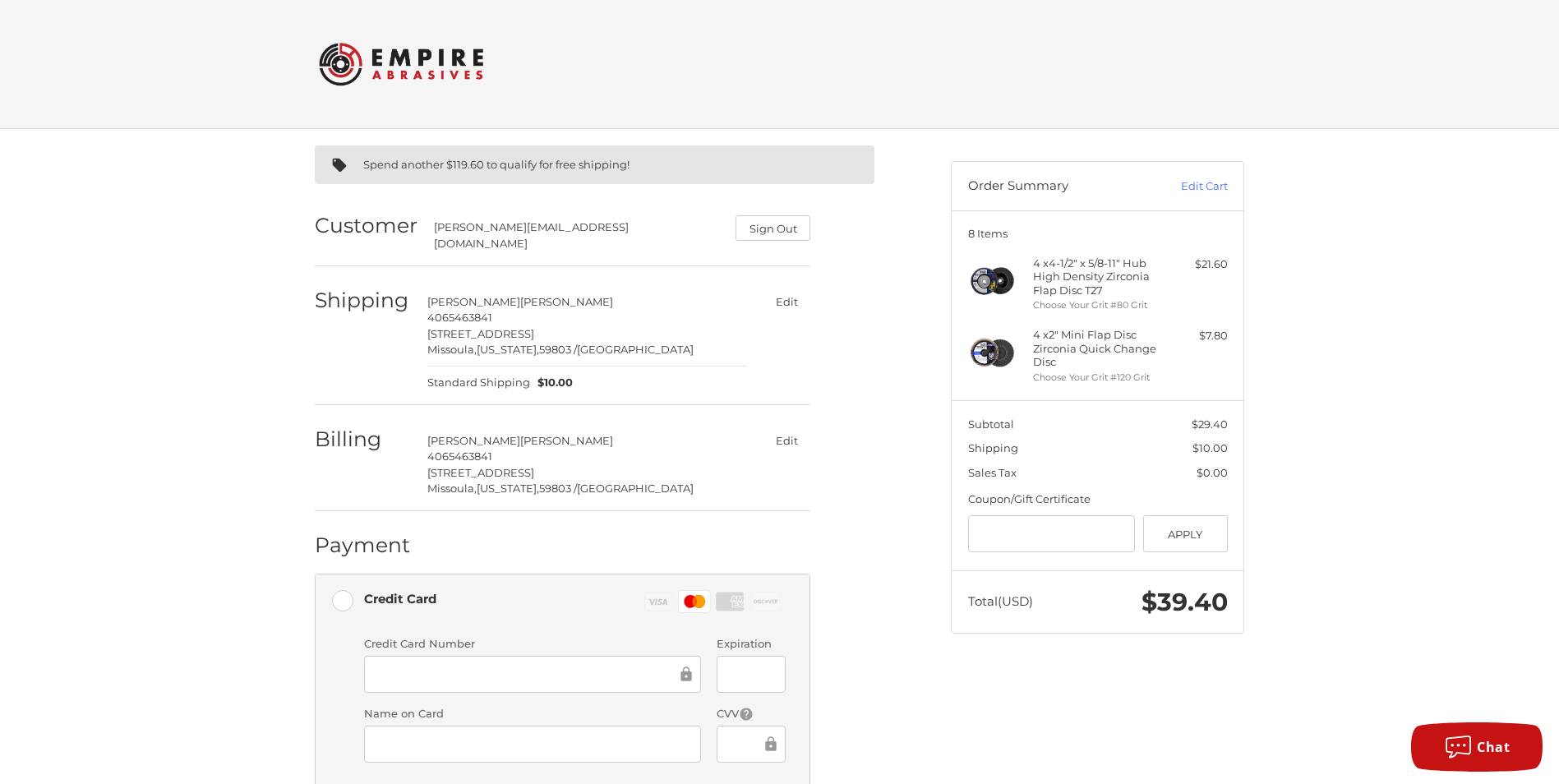
click at [1013, 725] on div "Spend another $119.60 to qualify for free shipping! Customer carl_scott@bresnan…" at bounding box center [780, 615] width 986 height 972
click at [1343, 638] on div "Spend another $119.60 to qualify for free shipping! Customer carl_scott@bresnan…" at bounding box center [779, 615] width 1559 height 972
click at [917, 710] on div "Spend another $119.60 to qualify for free shipping! Customer carl_scott@bresnan…" at bounding box center [620, 607] width 636 height 957
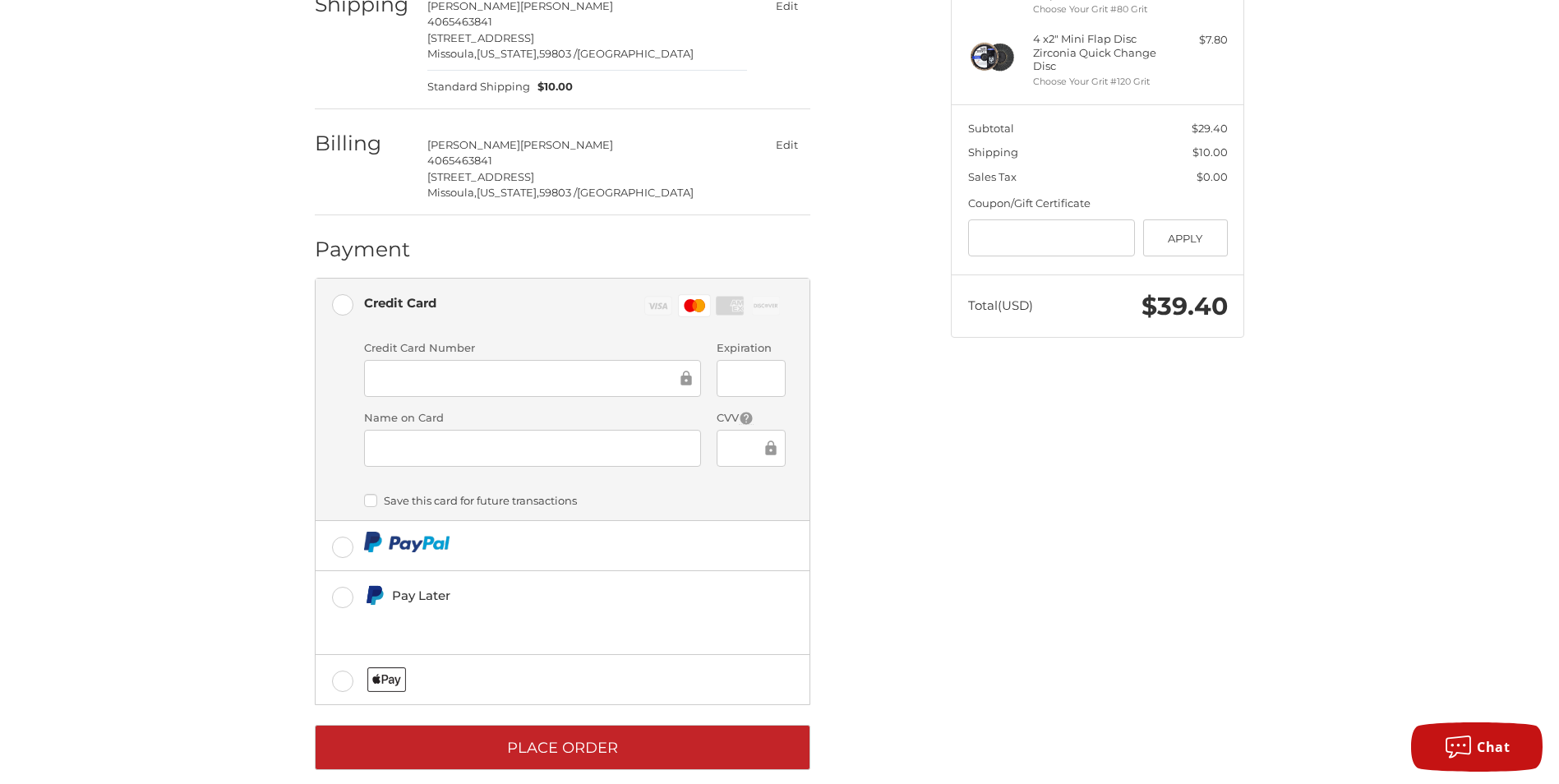
scroll to position [307, 0]
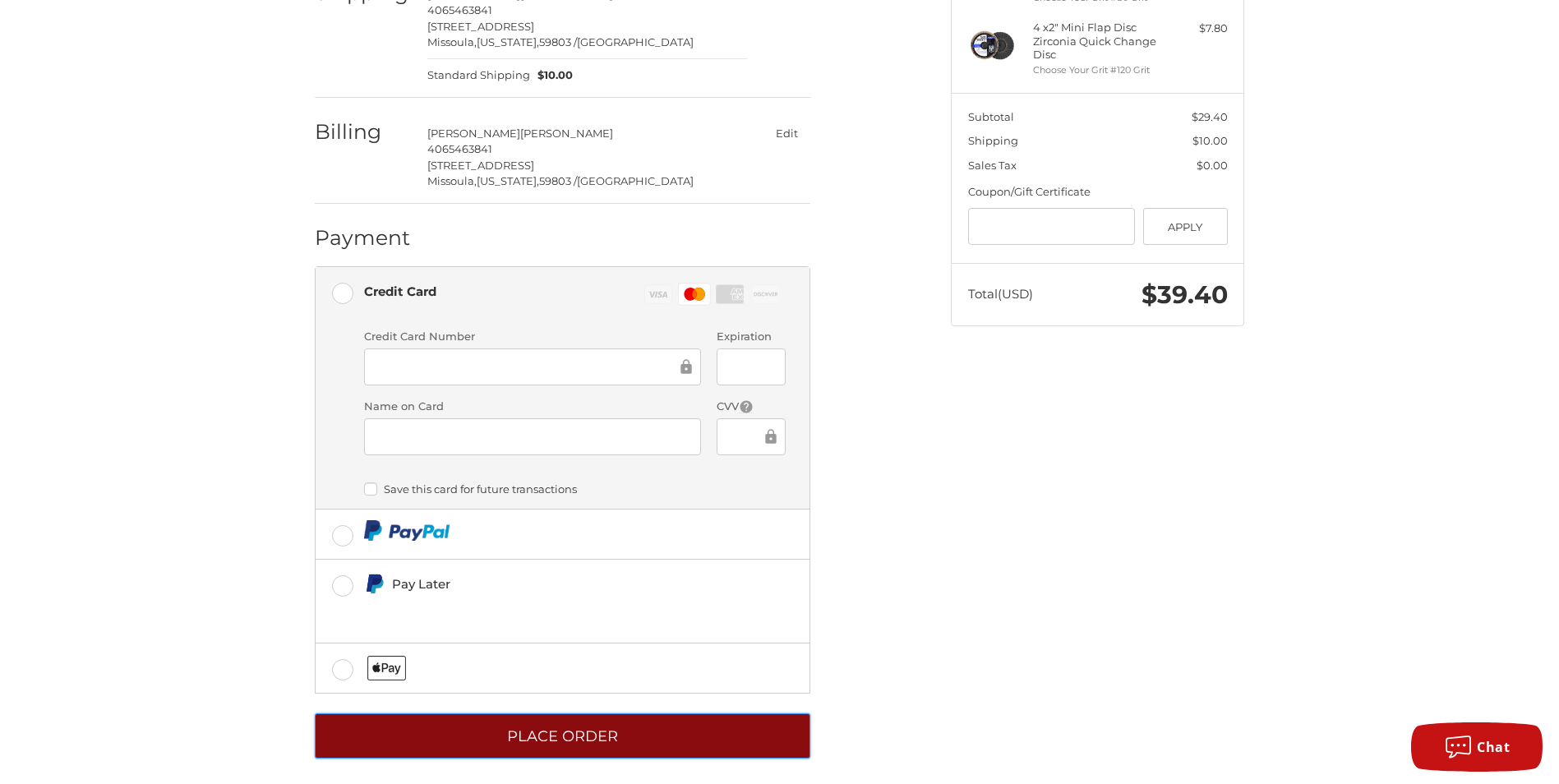
click at [759, 731] on button "Place Order" at bounding box center [563, 736] width 495 height 45
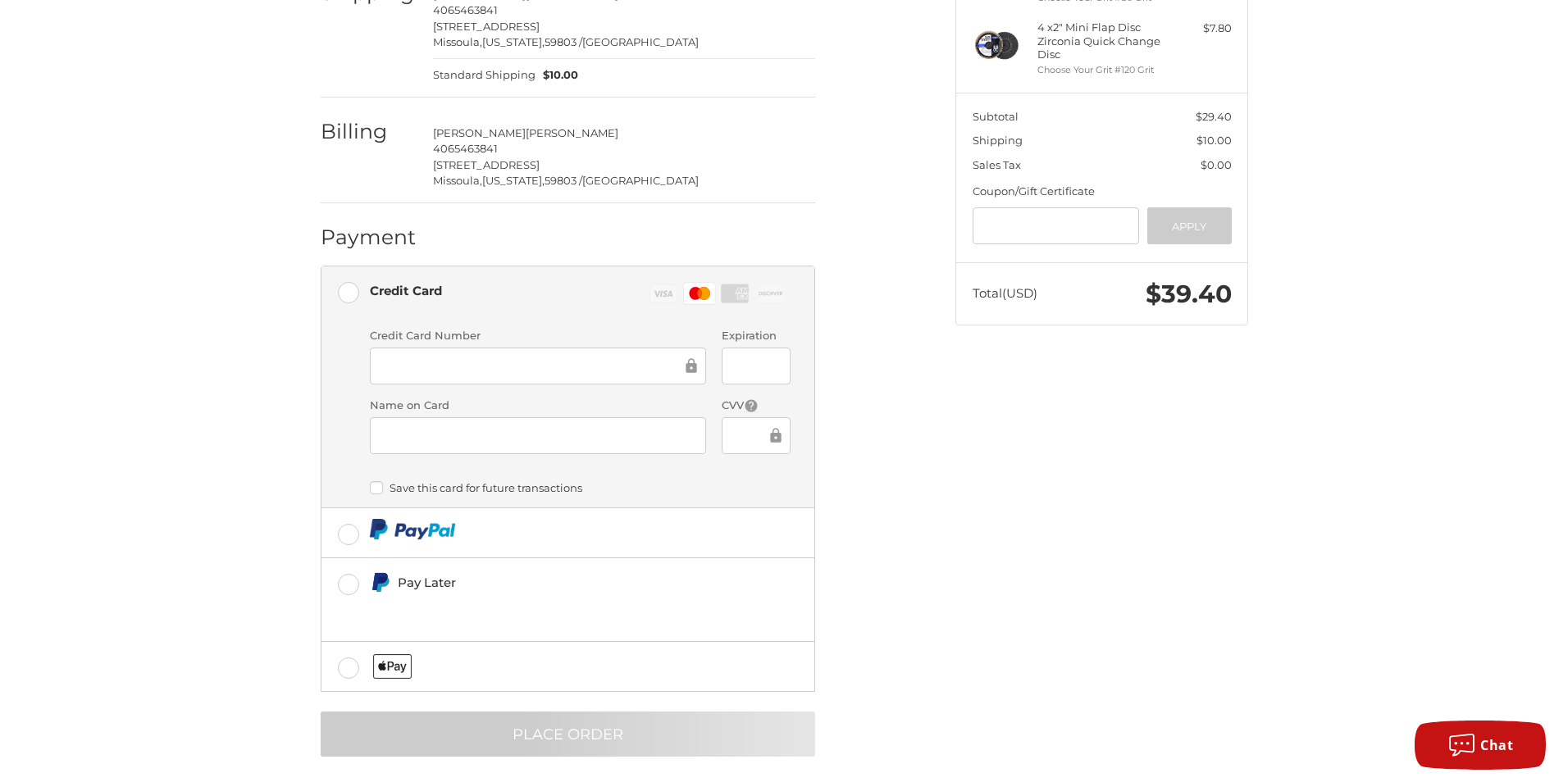
scroll to position [0, 0]
